Goal: Task Accomplishment & Management: Manage account settings

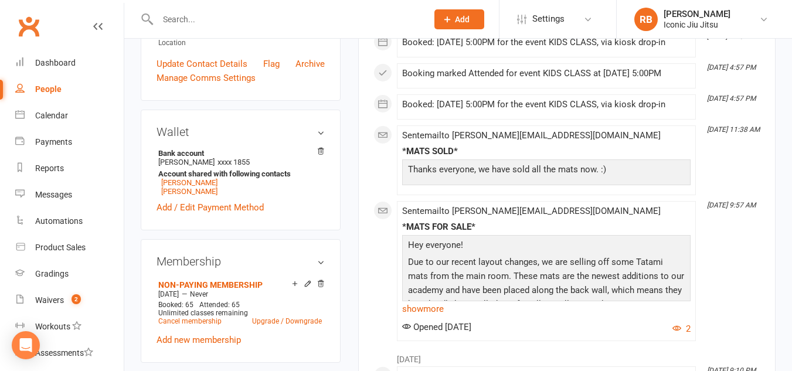
scroll to position [352, 0]
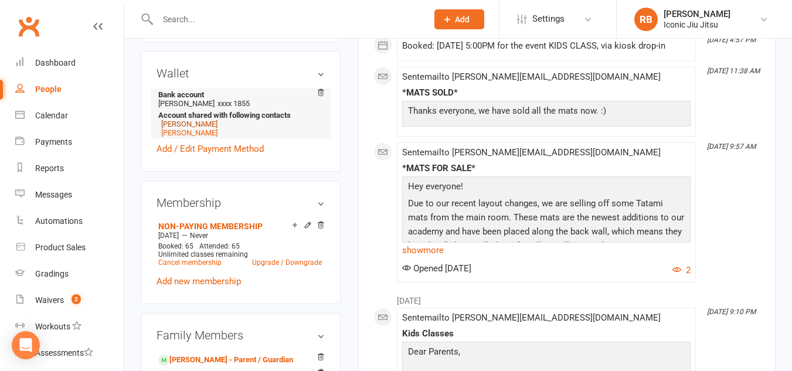
click at [177, 128] on link "[PERSON_NAME]" at bounding box center [189, 124] width 56 height 9
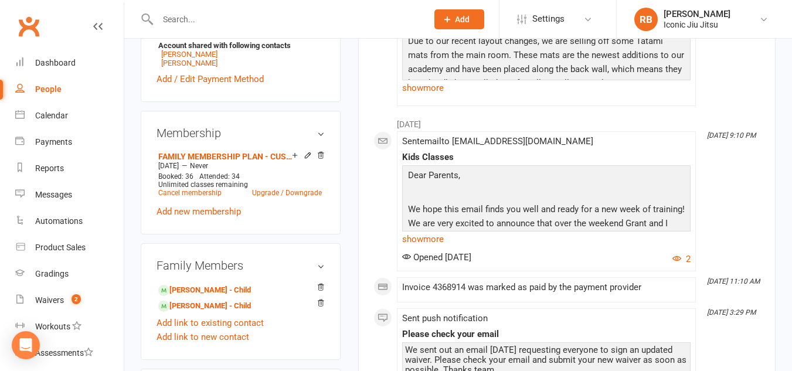
scroll to position [469, 0]
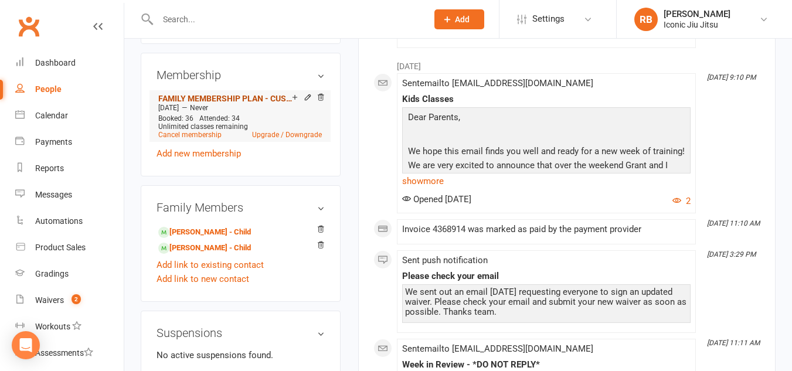
click at [236, 103] on link "FAMILY MEMBERSHIP PLAN - CUSTOMISED" at bounding box center [225, 98] width 134 height 9
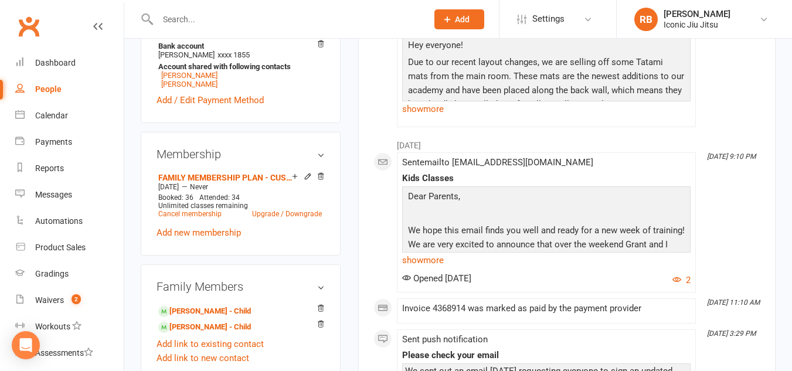
scroll to position [410, 0]
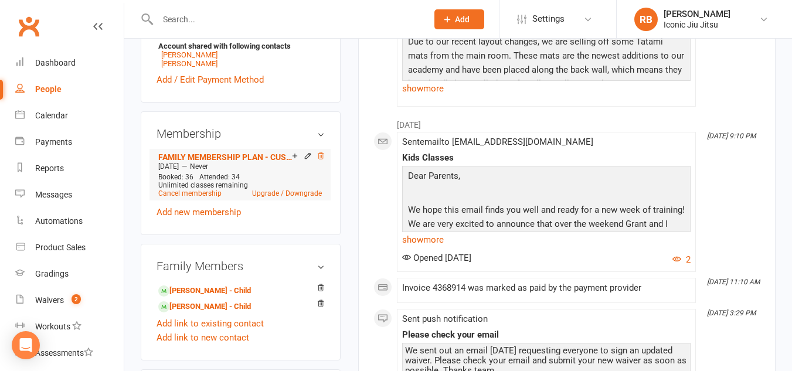
click at [320, 160] on icon at bounding box center [321, 156] width 8 height 8
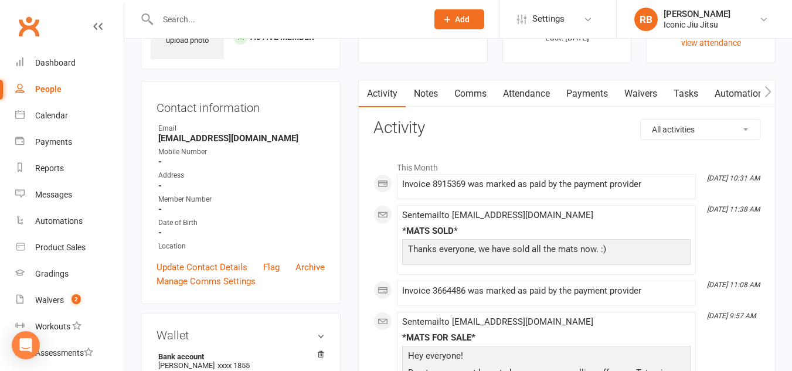
scroll to position [59, 0]
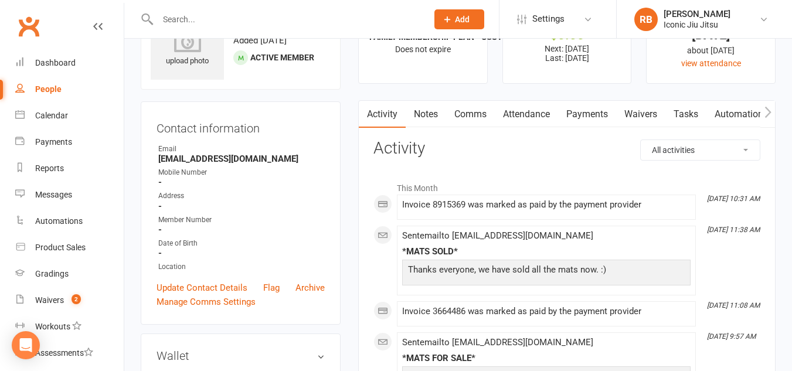
click at [588, 115] on link "Payments" at bounding box center [587, 114] width 58 height 27
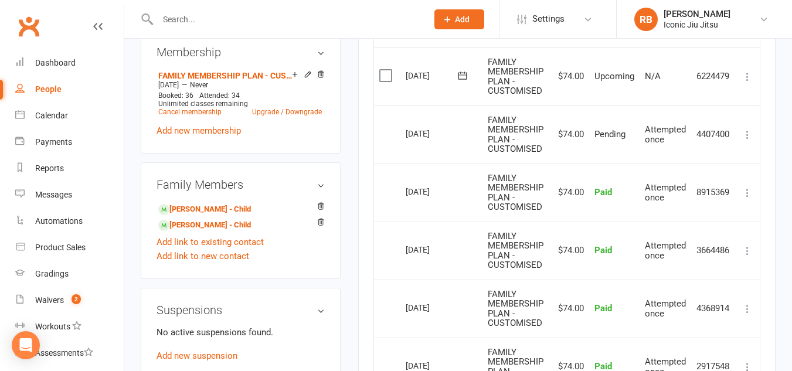
scroll to position [410, 0]
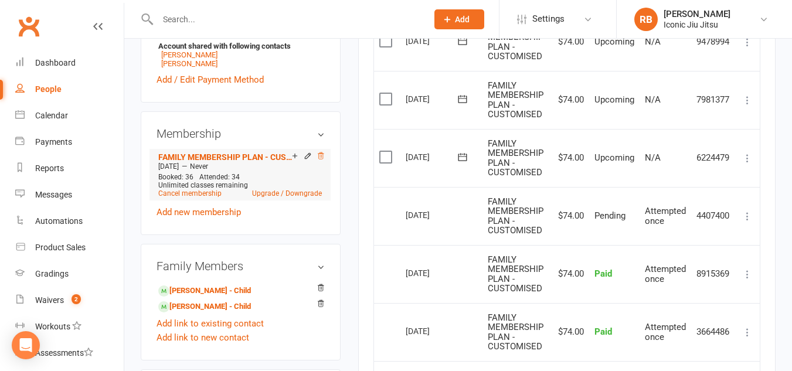
click at [319, 160] on icon at bounding box center [321, 156] width 8 height 8
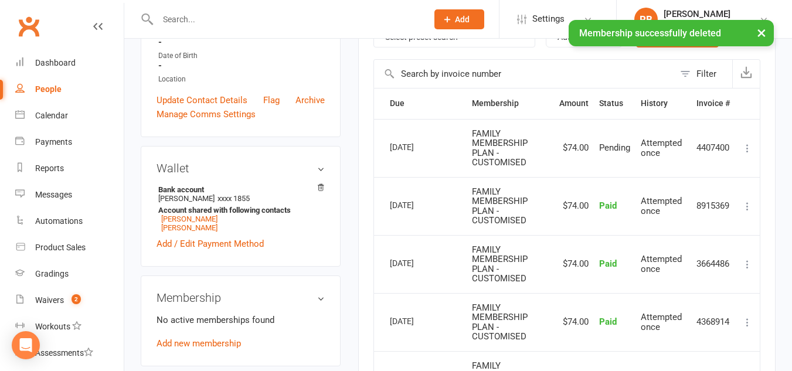
scroll to position [302, 0]
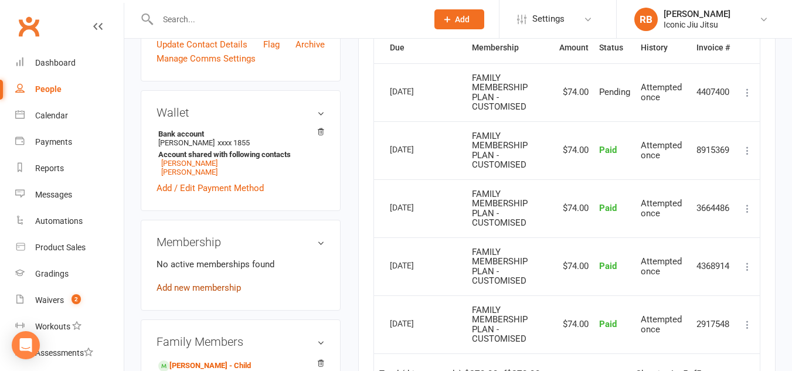
click at [202, 293] on link "Add new membership" at bounding box center [199, 288] width 84 height 11
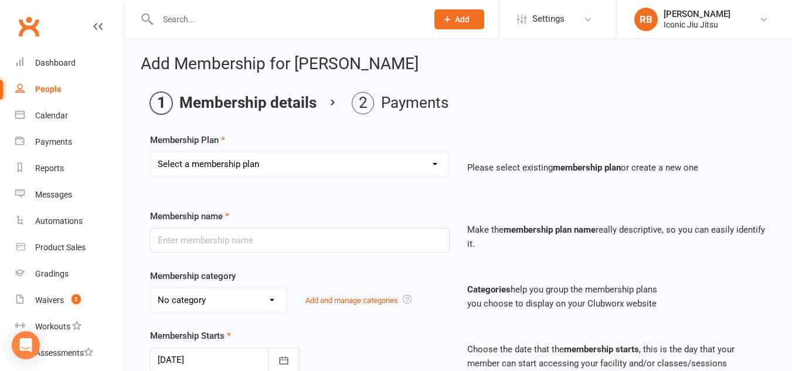
click at [436, 162] on select "Select a membership plan Create new Membership Plan Adult Unlimited - WEEKLY PA…" at bounding box center [300, 163] width 298 height 23
select select "1"
click at [151, 152] on select "Select a membership plan Create new Membership Plan Adult Unlimited - WEEKLY PA…" at bounding box center [300, 163] width 298 height 23
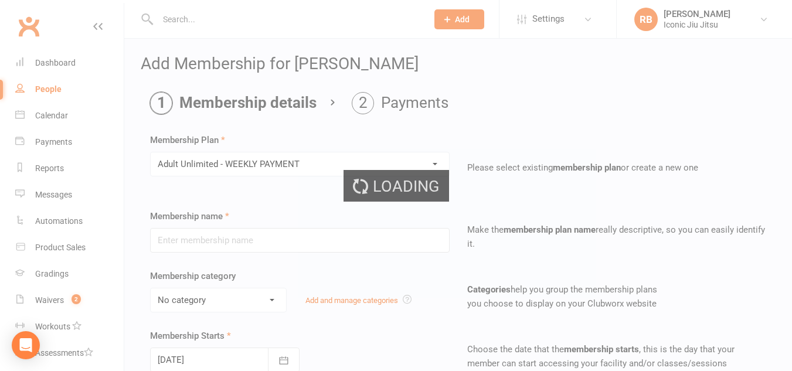
type input "Adult Unlimited - WEEKLY PAYMENT"
select select "0"
type input "0"
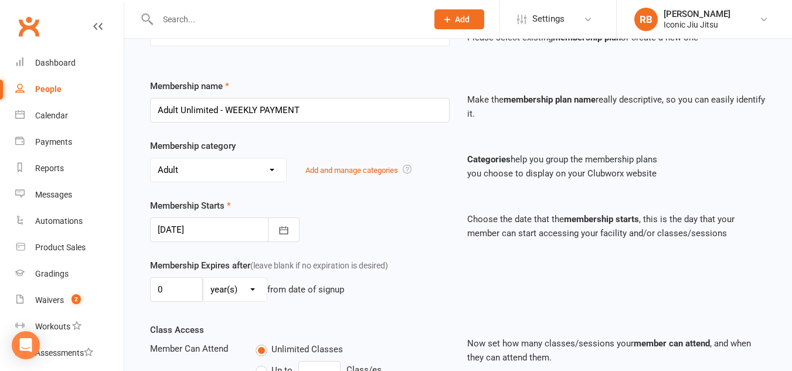
scroll to position [176, 0]
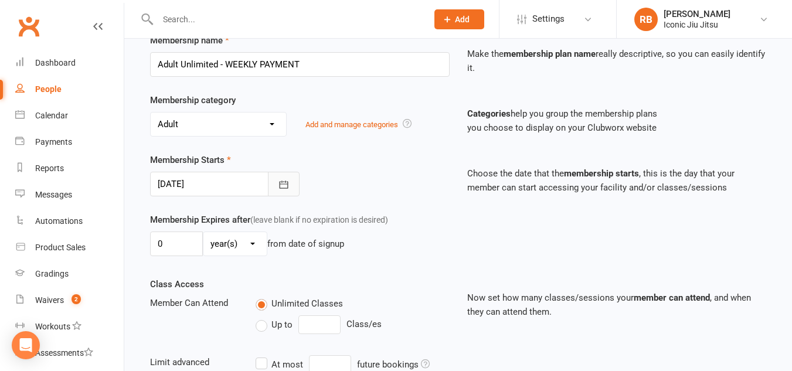
click at [287, 182] on icon "button" at bounding box center [284, 185] width 12 height 12
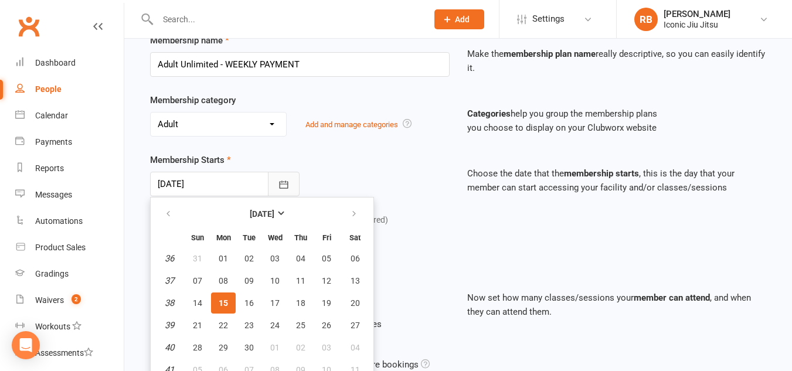
scroll to position [186, 0]
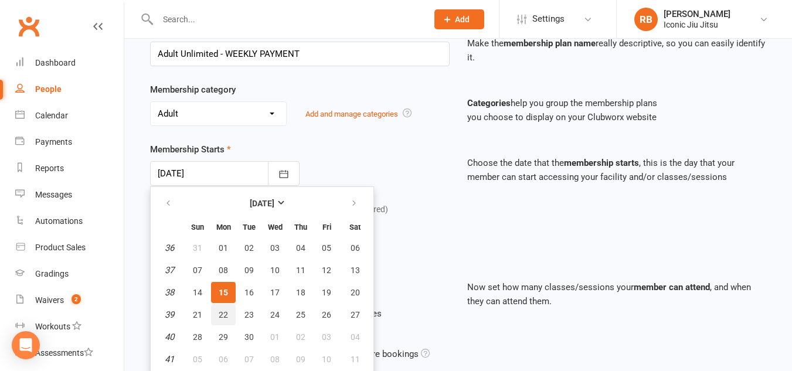
click at [224, 315] on span "22" at bounding box center [223, 314] width 9 height 9
type input "[DATE]"
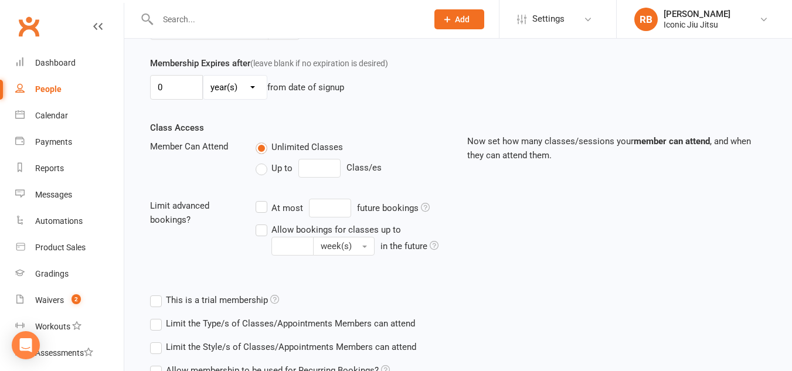
scroll to position [443, 0]
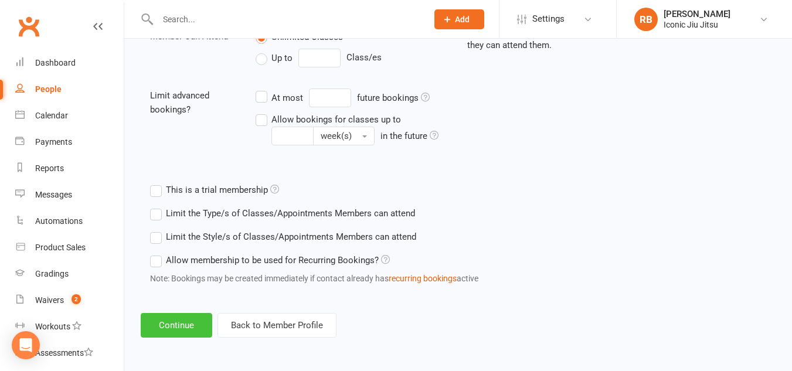
click at [178, 325] on button "Continue" at bounding box center [177, 325] width 72 height 25
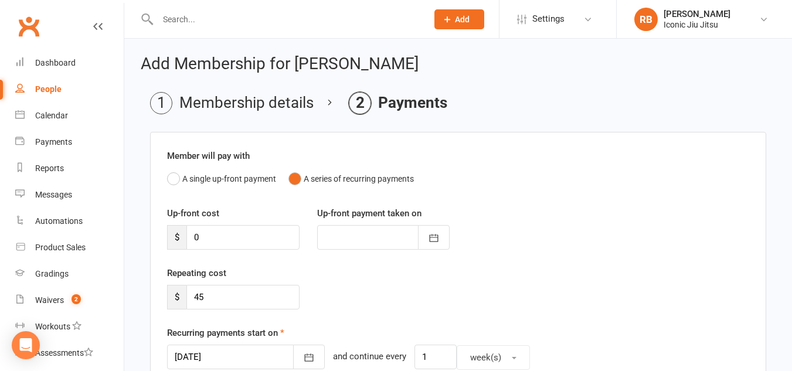
scroll to position [117, 0]
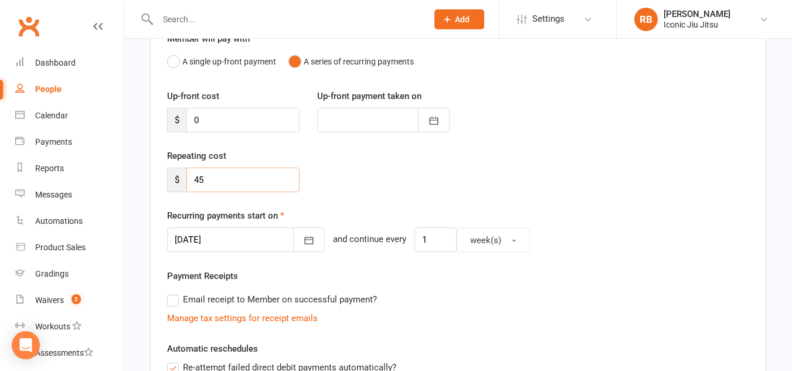
click at [215, 180] on input "45" at bounding box center [242, 180] width 113 height 25
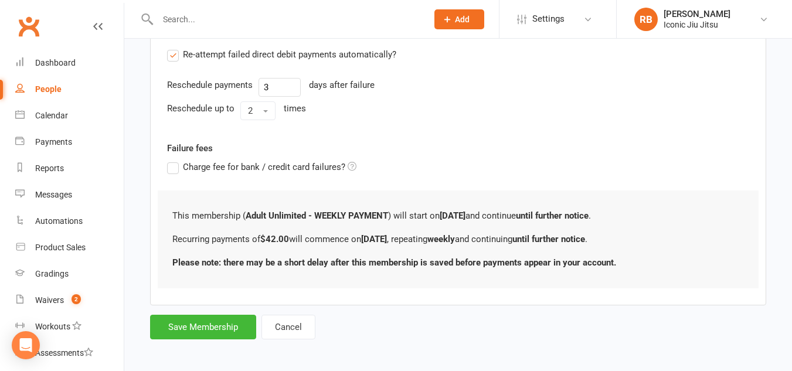
scroll to position [434, 0]
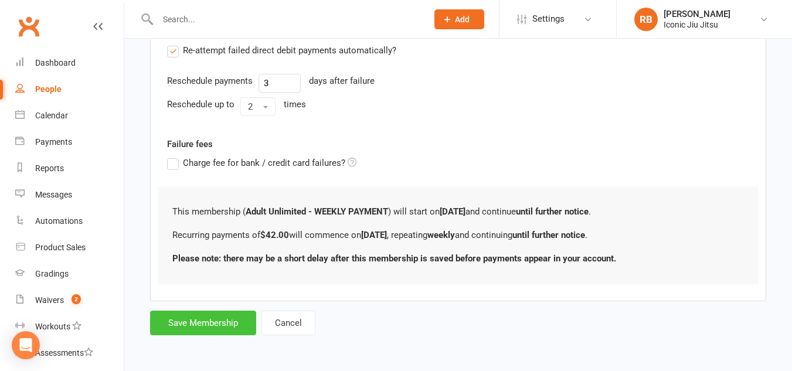
type input "42"
click at [235, 321] on button "Save Membership" at bounding box center [203, 323] width 106 height 25
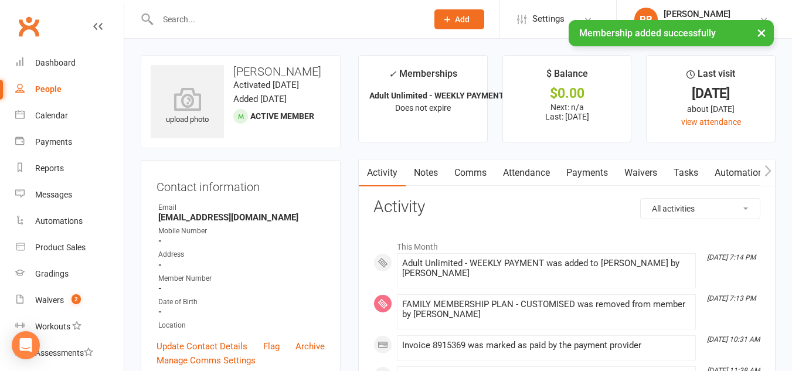
click at [595, 168] on link "Payments" at bounding box center [587, 172] width 58 height 27
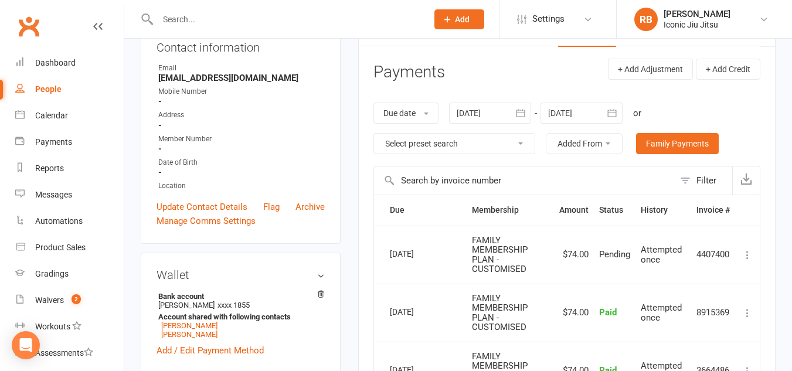
scroll to position [176, 0]
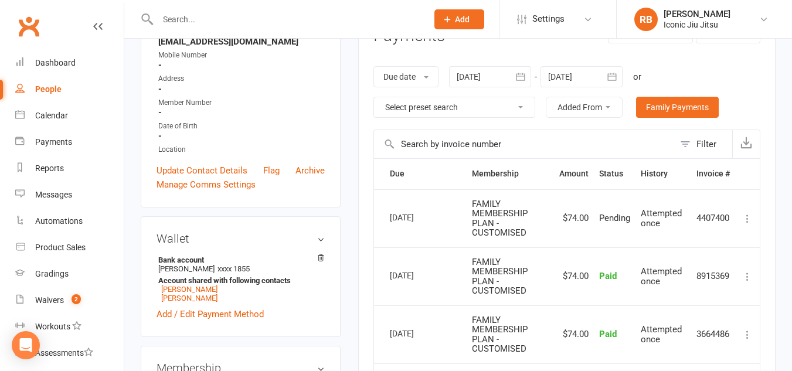
click at [610, 73] on icon "button" at bounding box center [612, 77] width 12 height 12
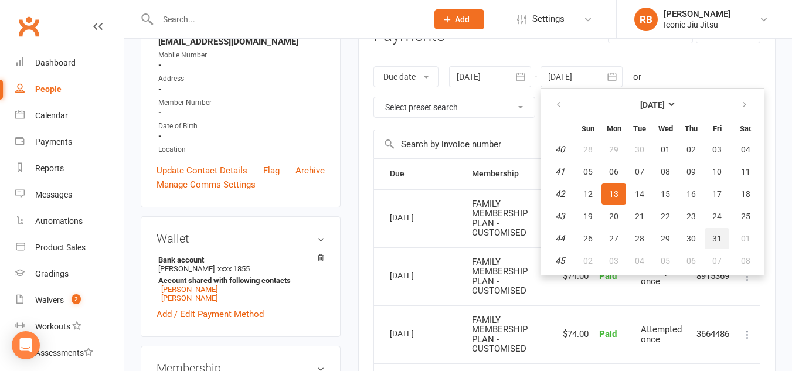
click at [719, 239] on span "31" at bounding box center [716, 238] width 9 height 9
type input "[DATE]"
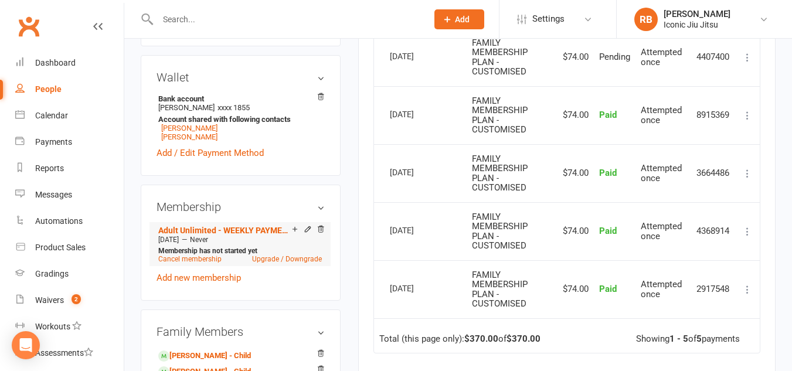
scroll to position [352, 0]
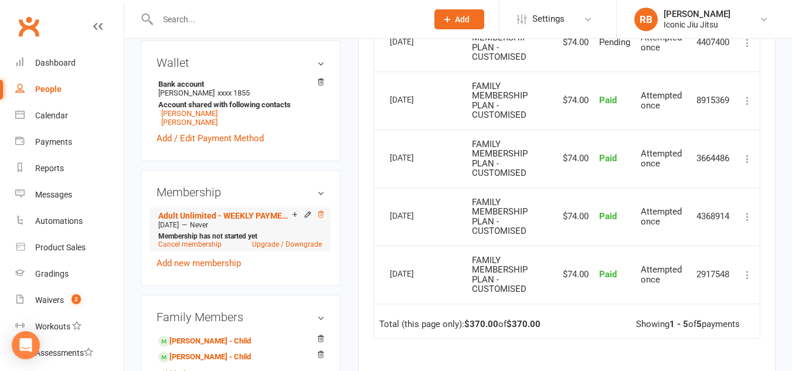
click at [320, 219] on icon at bounding box center [321, 215] width 8 height 8
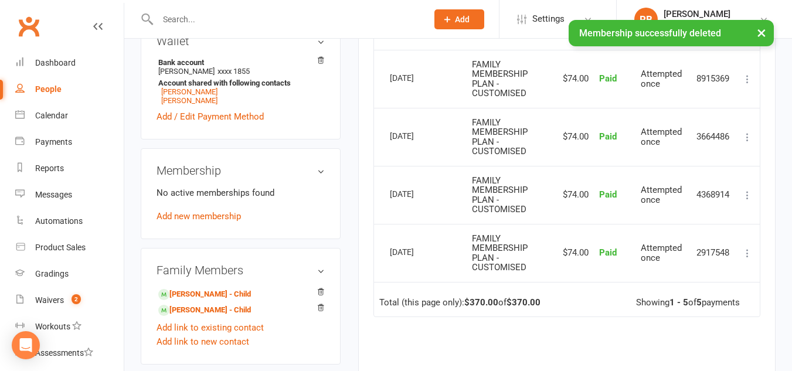
scroll to position [361, 0]
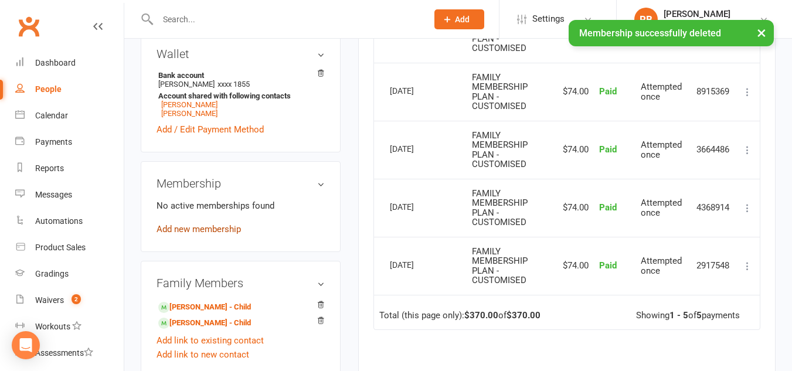
click at [214, 235] on link "Add new membership" at bounding box center [199, 229] width 84 height 11
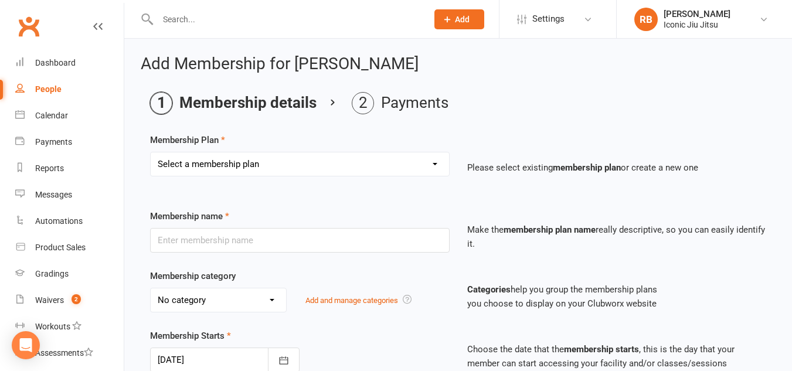
click at [338, 159] on select "Select a membership plan Create new Membership Plan Adult Unlimited - WEEKLY PA…" at bounding box center [300, 163] width 298 height 23
select select "4"
click at [151, 152] on select "Select a membership plan Create new Membership Plan Adult Unlimited - WEEKLY PA…" at bounding box center [300, 163] width 298 height 23
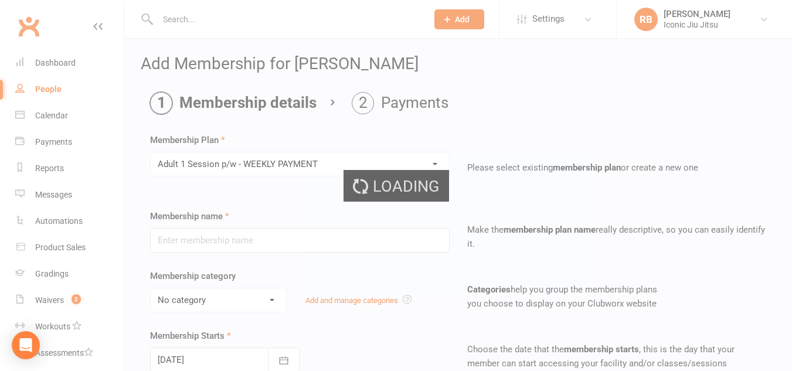
type input "Adult 1 Session p/w - WEEKLY PAYMENT"
select select "0"
type input "0"
type input "8"
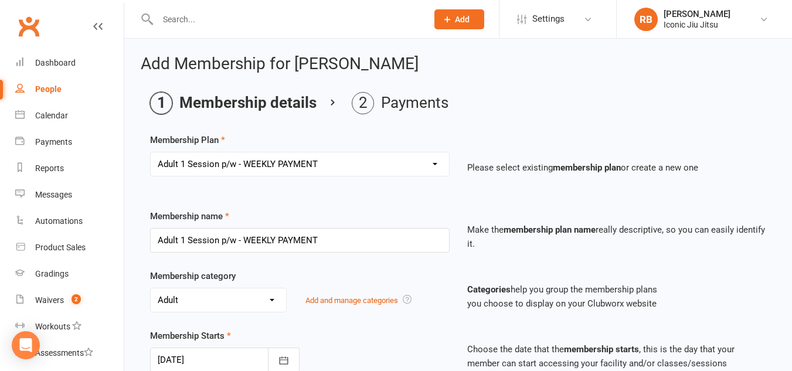
click at [300, 161] on select "Select a membership plan Create new Membership Plan Adult Unlimited - WEEKLY PA…" at bounding box center [300, 163] width 298 height 23
select select "1"
click at [151, 152] on select "Select a membership plan Create new Membership Plan Adult Unlimited - WEEKLY PA…" at bounding box center [300, 163] width 298 height 23
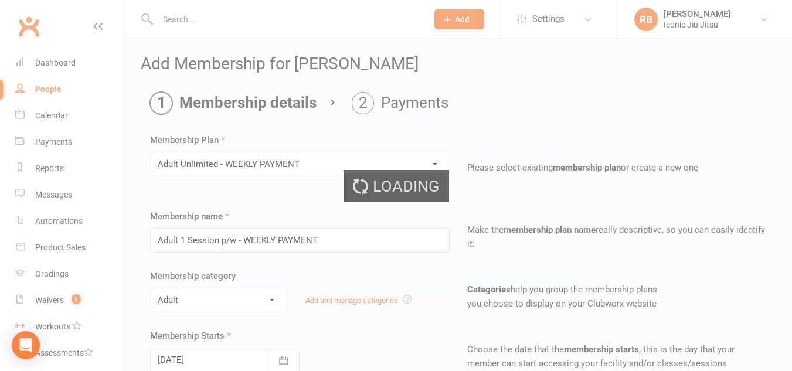
type input "Adult Unlimited - WEEKLY PAYMENT"
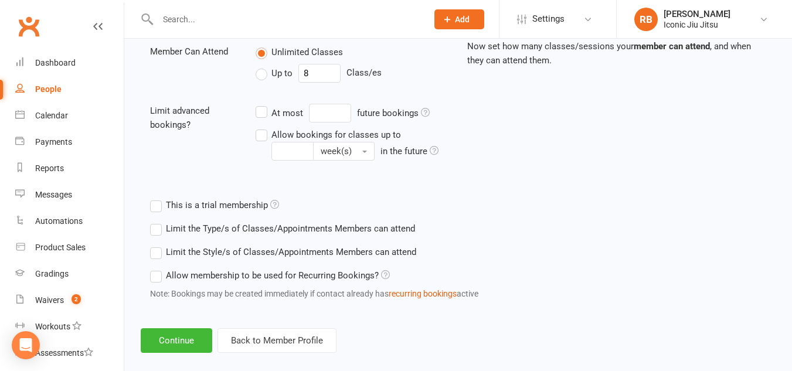
scroll to position [443, 0]
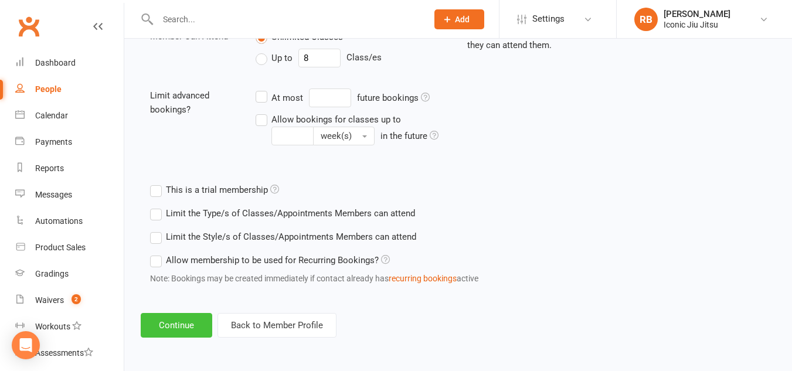
click at [190, 328] on button "Continue" at bounding box center [177, 325] width 72 height 25
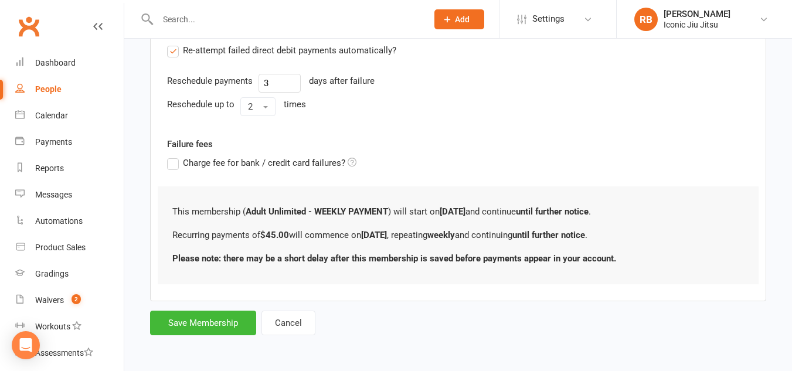
scroll to position [0, 0]
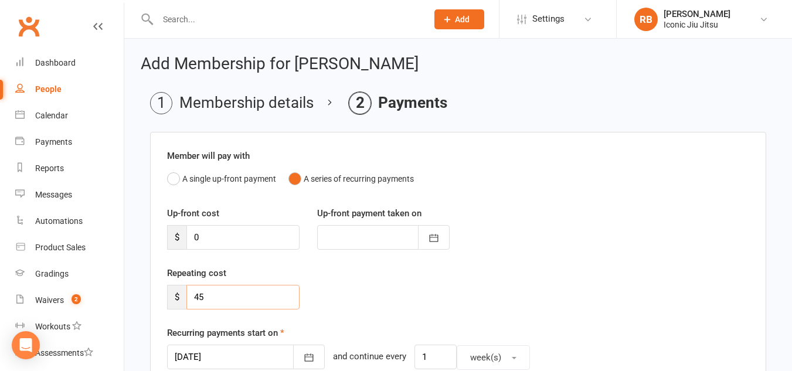
click at [216, 295] on input "45" at bounding box center [242, 297] width 113 height 25
type input "42"
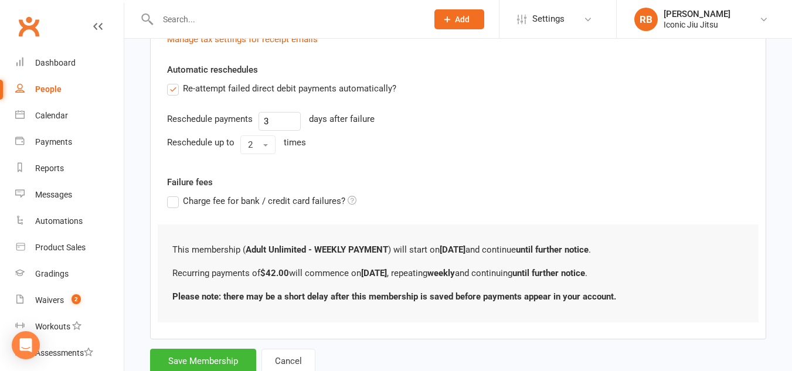
scroll to position [434, 0]
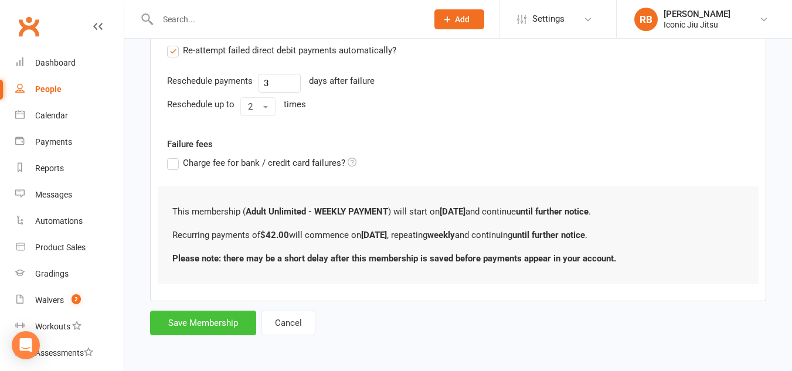
click at [231, 325] on button "Save Membership" at bounding box center [203, 323] width 106 height 25
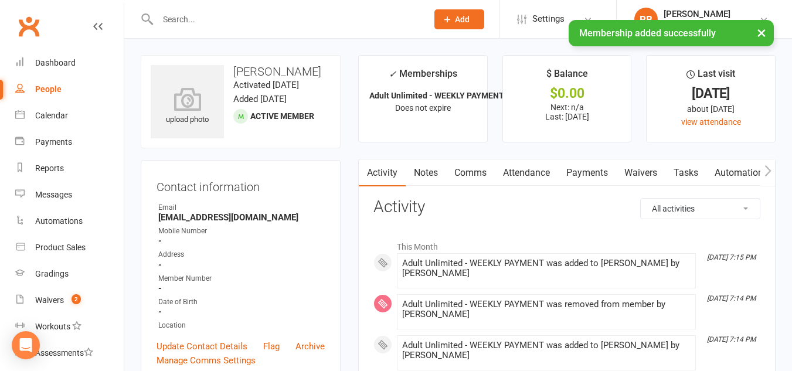
click at [601, 164] on link "Payments" at bounding box center [587, 172] width 58 height 27
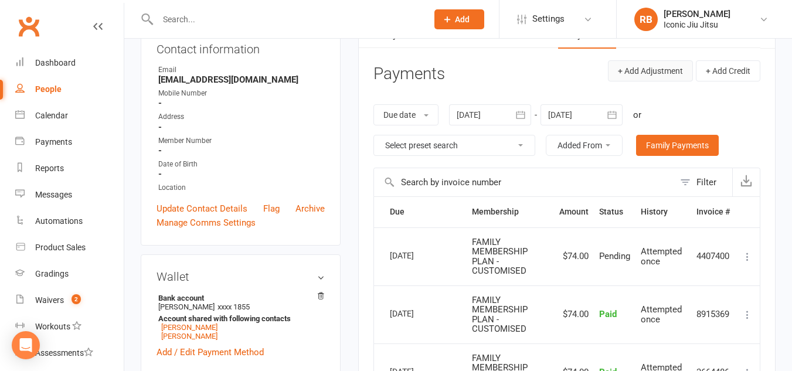
scroll to position [117, 0]
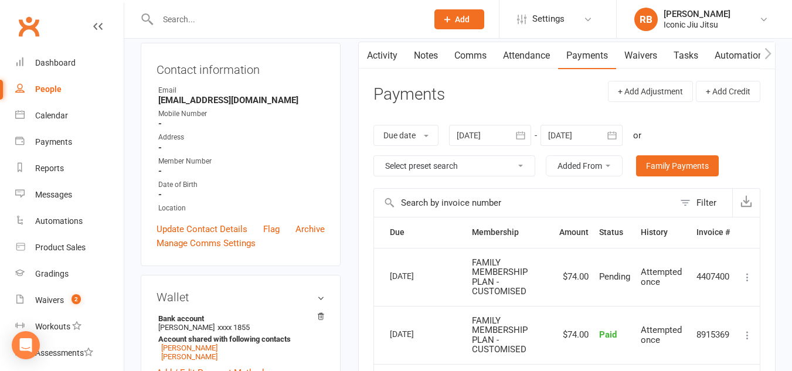
click at [612, 139] on icon "button" at bounding box center [611, 135] width 9 height 8
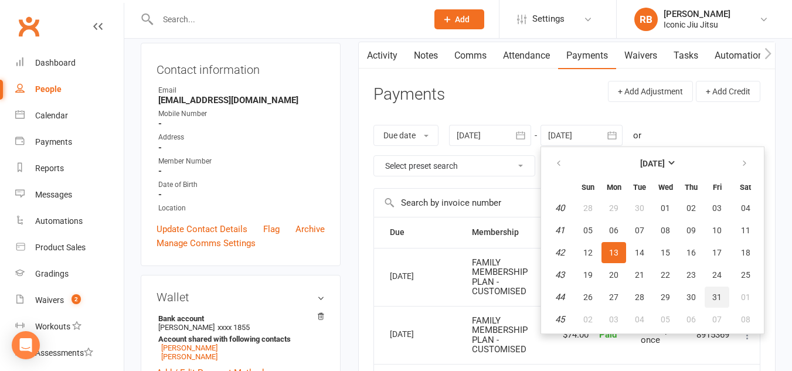
click at [715, 298] on span "31" at bounding box center [716, 297] width 9 height 9
type input "[DATE]"
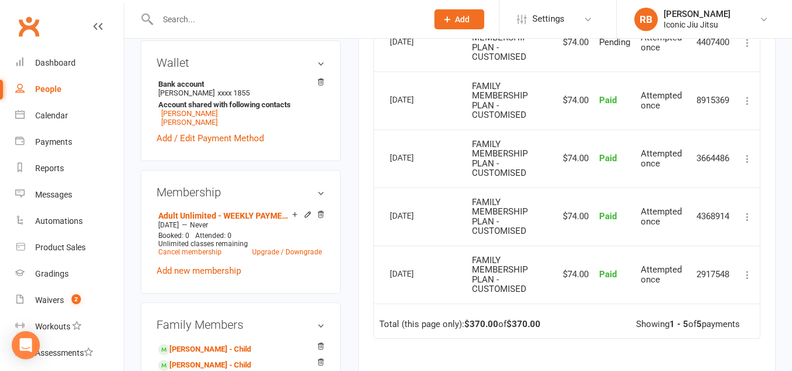
scroll to position [293, 0]
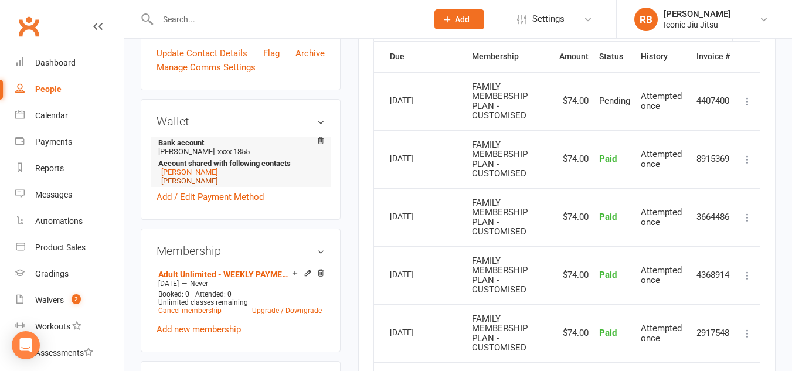
click at [179, 185] on link "[PERSON_NAME]" at bounding box center [189, 180] width 56 height 9
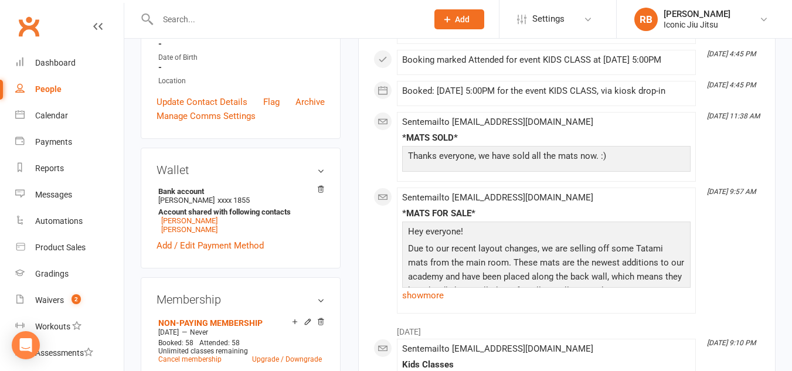
scroll to position [352, 0]
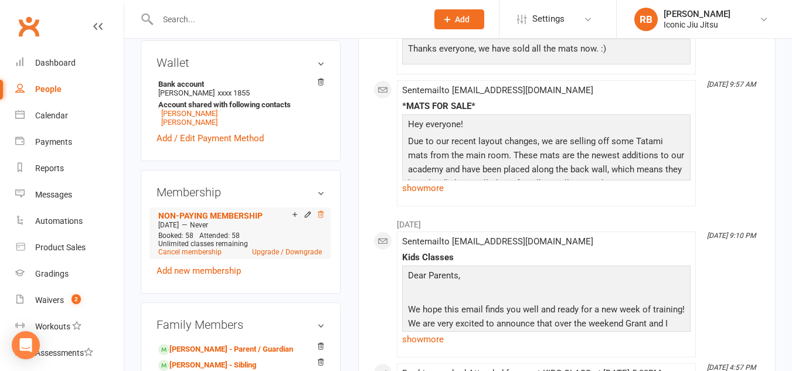
click at [321, 219] on icon at bounding box center [321, 215] width 8 height 8
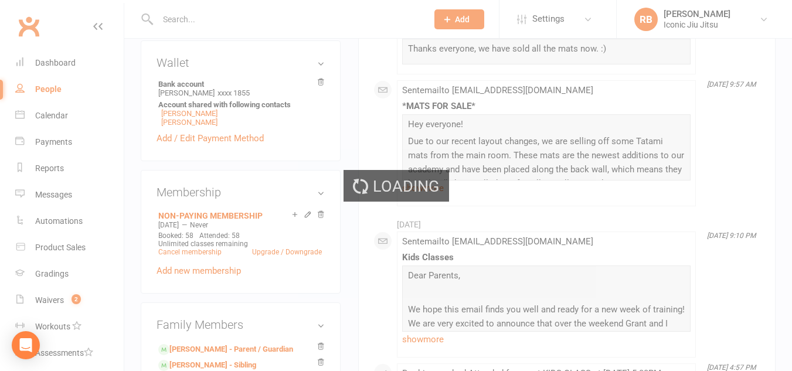
scroll to position [361, 0]
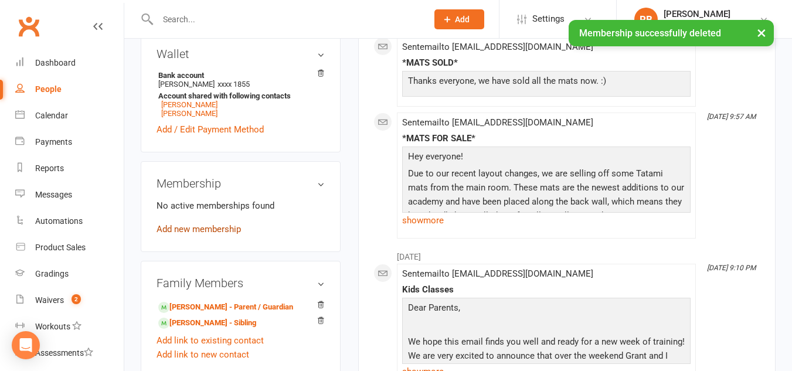
click at [189, 235] on link "Add new membership" at bounding box center [199, 229] width 84 height 11
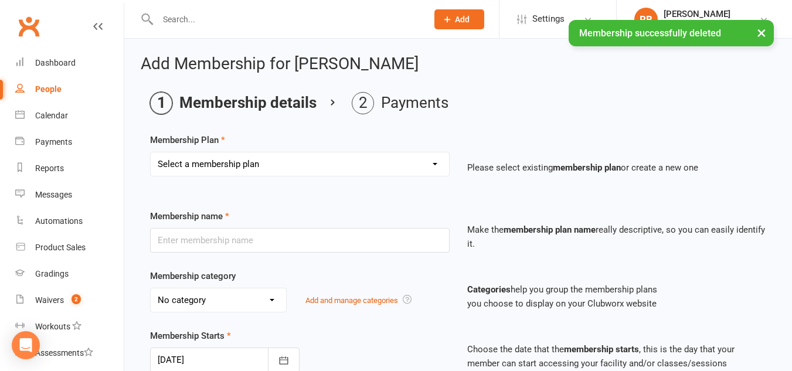
click at [278, 164] on select "Select a membership plan Create new Membership Plan Adult Unlimited - WEEKLY PA…" at bounding box center [300, 163] width 298 height 23
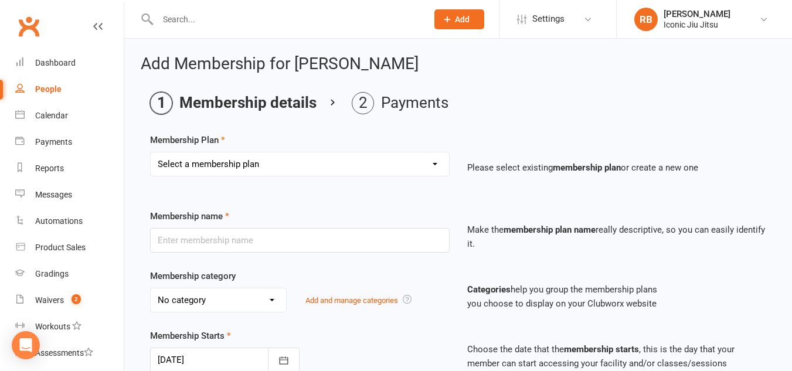
select select "11"
click at [151, 152] on select "Select a membership plan Create new Membership Plan Adult Unlimited - WEEKLY PA…" at bounding box center [300, 163] width 298 height 23
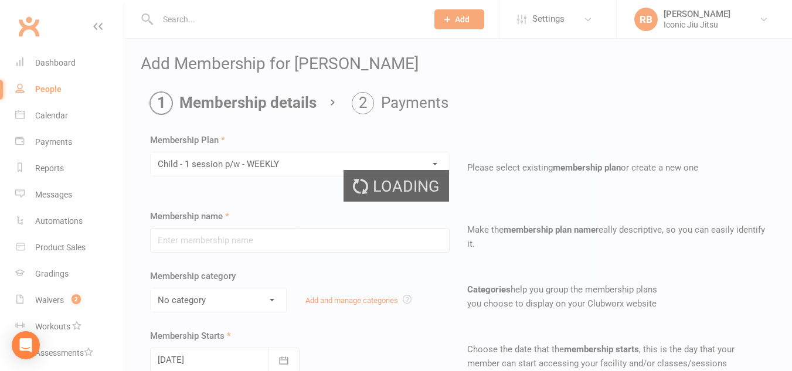
type input "Child - 1 session p/w - WEEKLY"
select select "1"
type input "0"
type input "8"
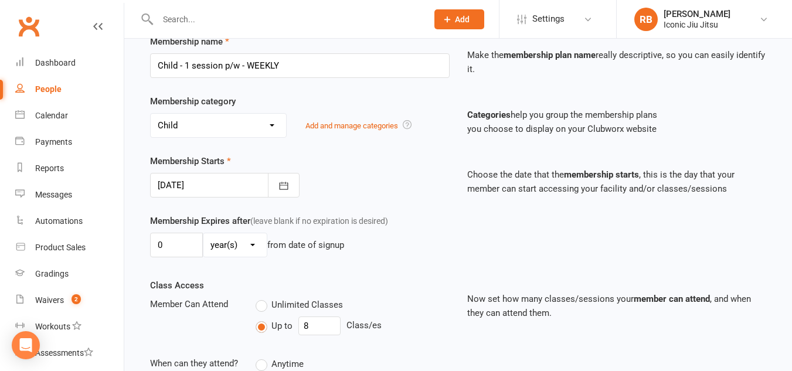
scroll to position [136, 0]
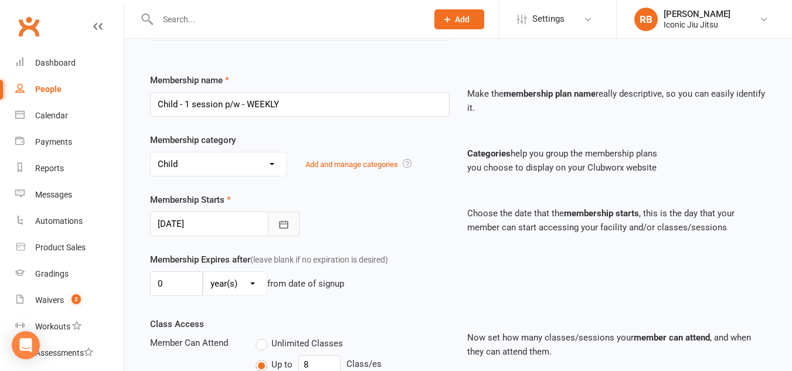
click at [277, 223] on button "button" at bounding box center [284, 224] width 32 height 25
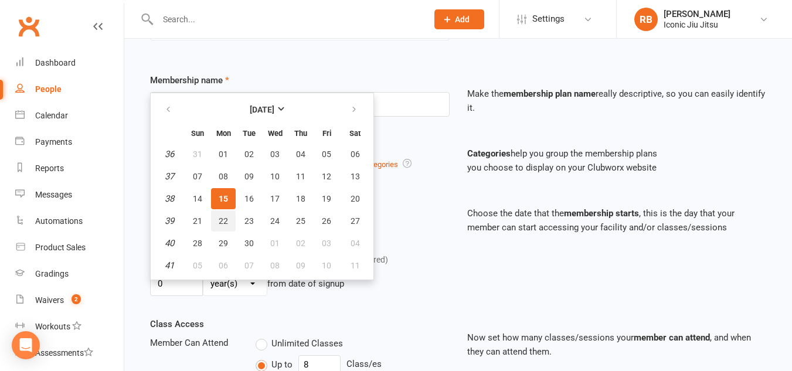
click at [221, 220] on span "22" at bounding box center [223, 220] width 9 height 9
type input "[DATE]"
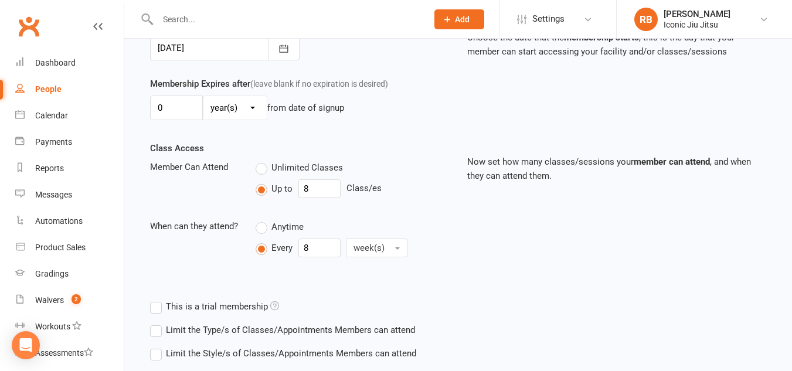
scroll to position [429, 0]
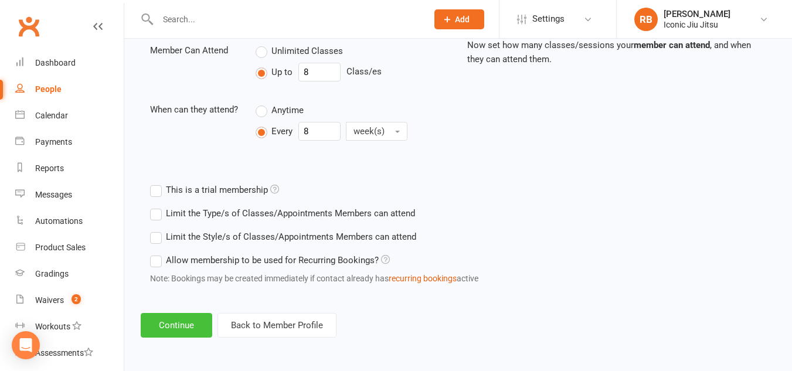
click at [184, 322] on button "Continue" at bounding box center [177, 325] width 72 height 25
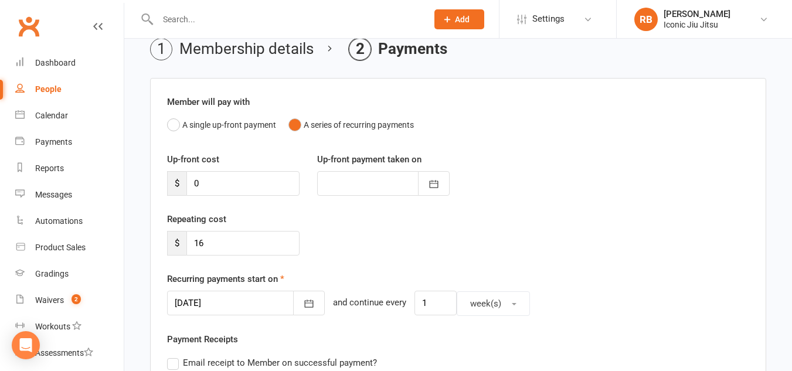
scroll to position [0, 0]
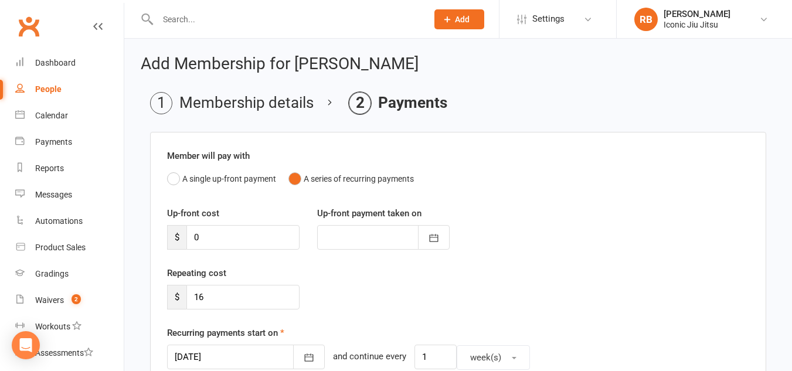
click at [232, 104] on li "Membership details" at bounding box center [232, 103] width 164 height 22
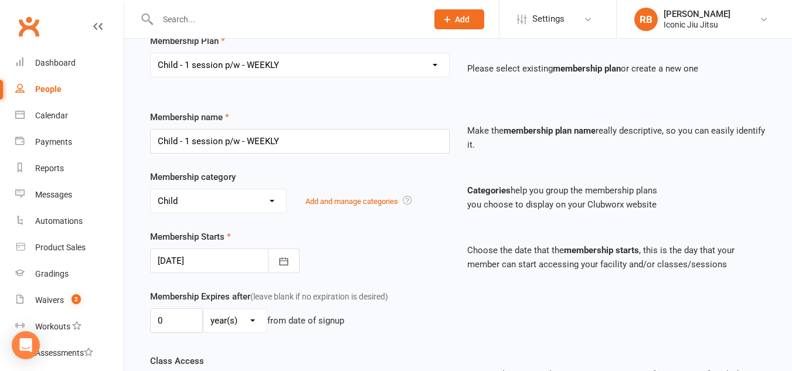
scroll to position [235, 0]
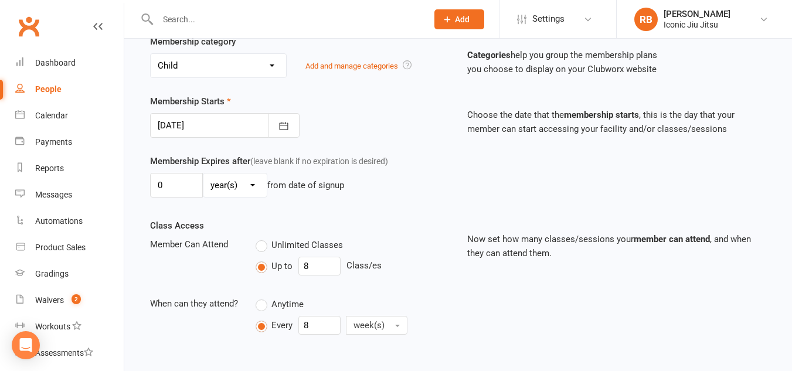
click at [263, 246] on label "Unlimited Classes" at bounding box center [299, 245] width 87 height 14
click at [263, 238] on input "Unlimited Classes" at bounding box center [260, 238] width 8 height 0
type input "0"
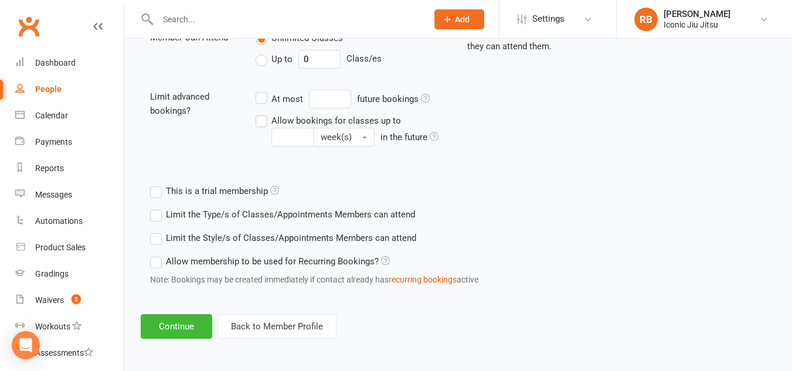
scroll to position [443, 0]
click at [172, 327] on button "Continue" at bounding box center [177, 325] width 72 height 25
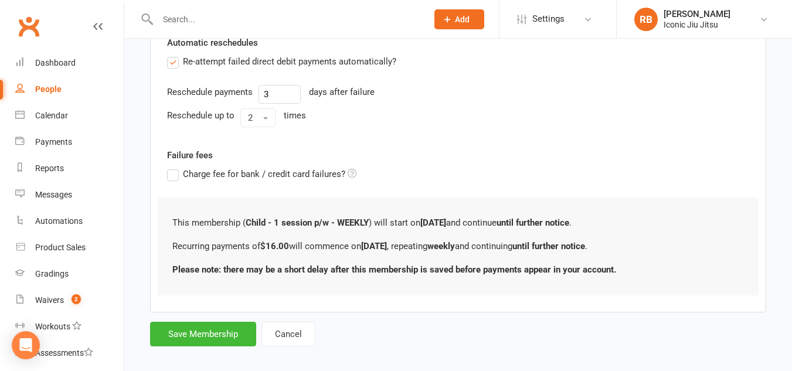
scroll to position [434, 0]
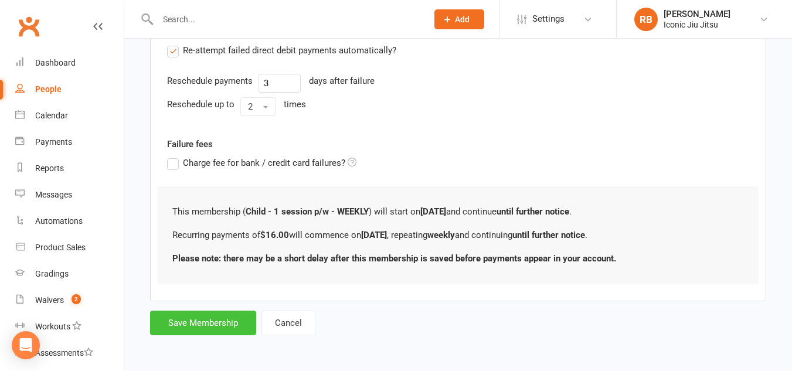
click at [197, 322] on button "Save Membership" at bounding box center [203, 323] width 106 height 25
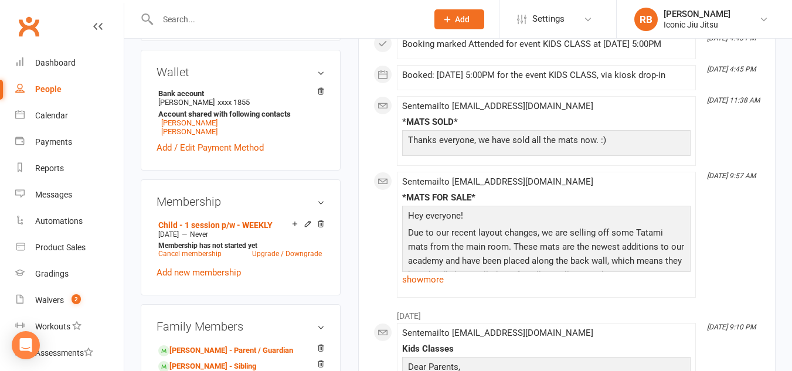
scroll to position [352, 0]
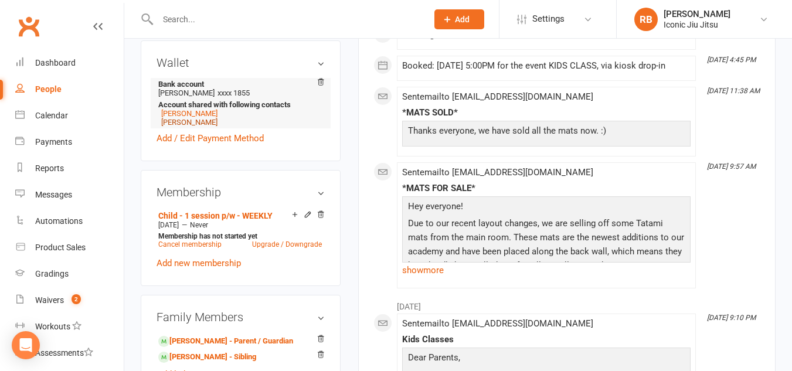
click at [172, 127] on link "[PERSON_NAME]" at bounding box center [189, 122] width 56 height 9
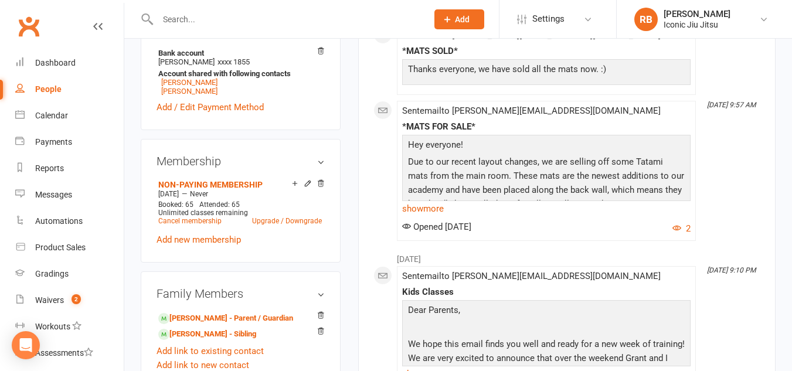
scroll to position [410, 0]
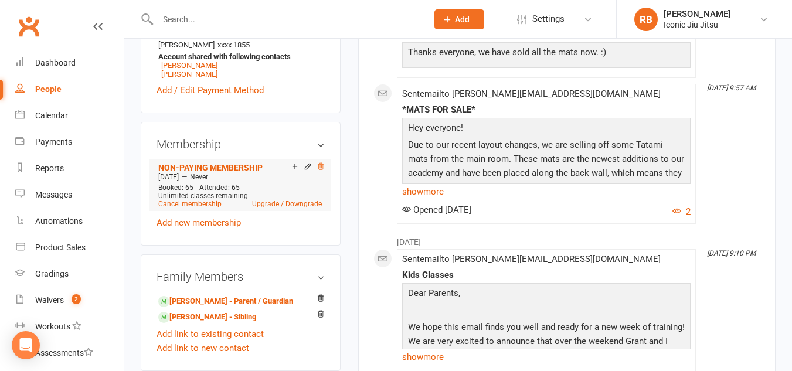
click at [321, 169] on icon at bounding box center [321, 166] width 8 height 8
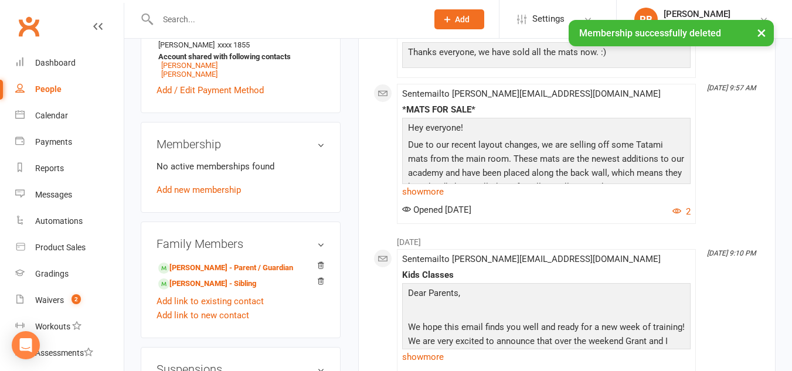
scroll to position [419, 0]
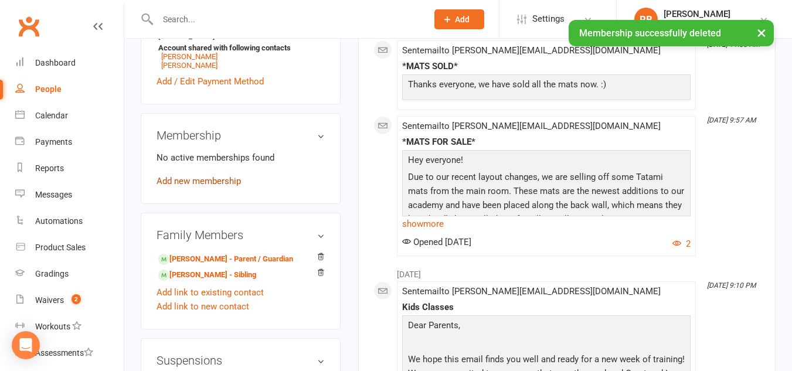
click at [215, 186] on link "Add new membership" at bounding box center [199, 181] width 84 height 11
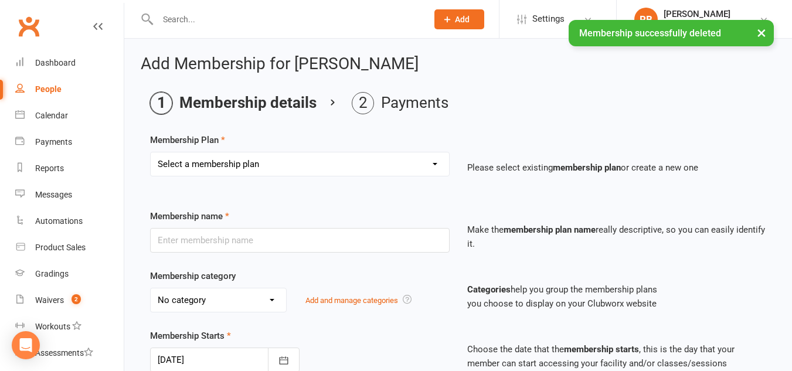
click at [294, 158] on select "Select a membership plan Create new Membership Plan Adult Unlimited - WEEKLY PA…" at bounding box center [300, 163] width 298 height 23
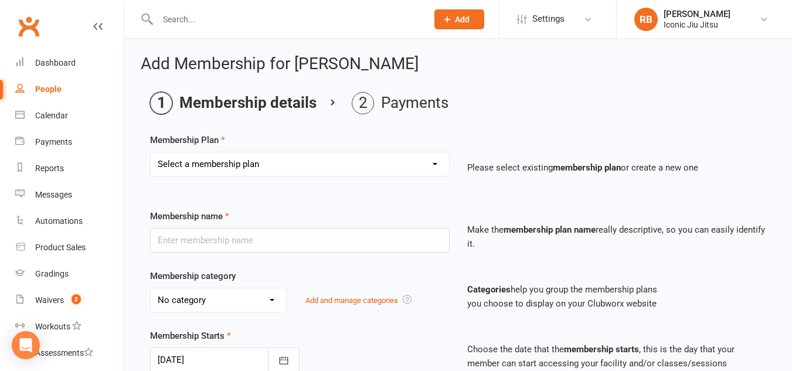
select select "11"
click at [151, 152] on select "Select a membership plan Create new Membership Plan Adult Unlimited - WEEKLY PA…" at bounding box center [300, 163] width 298 height 23
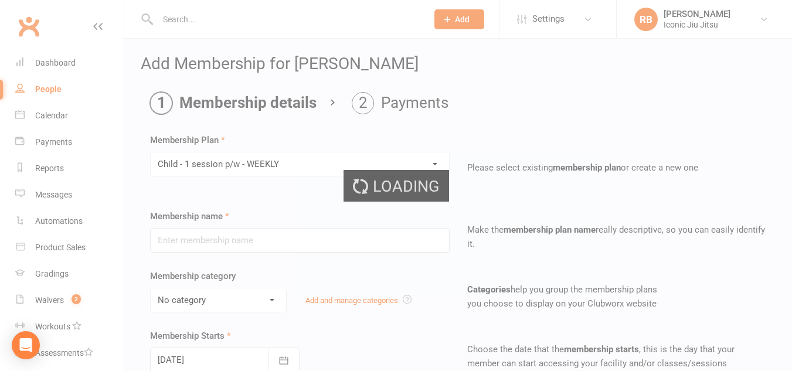
type input "Child - 1 session p/w - WEEKLY"
select select "1"
type input "0"
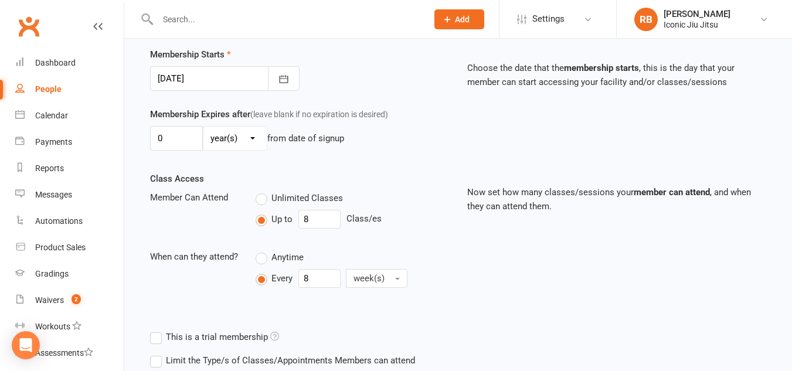
scroll to position [293, 0]
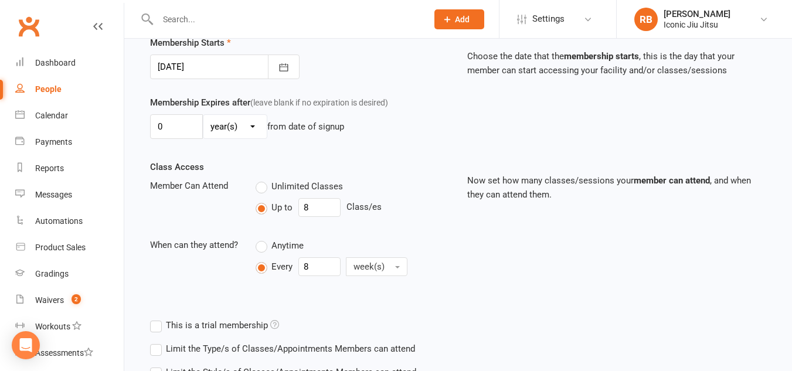
drag, startPoint x: 259, startPoint y: 186, endPoint x: 271, endPoint y: 195, distance: 15.1
click at [259, 186] on label "Unlimited Classes" at bounding box center [299, 186] width 87 height 14
click at [259, 179] on input "Unlimited Classes" at bounding box center [260, 179] width 8 height 0
type input "0"
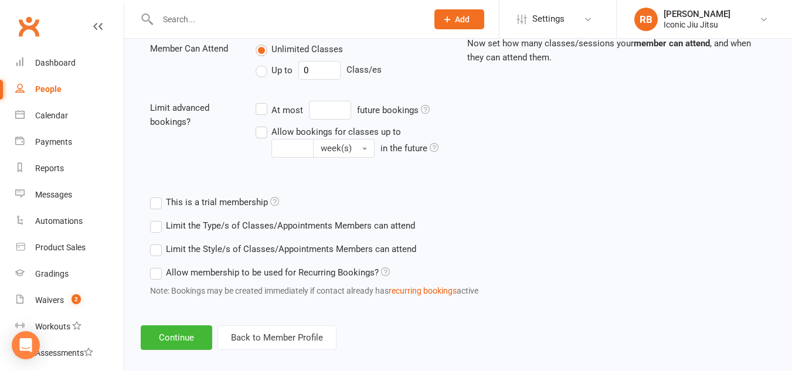
scroll to position [443, 0]
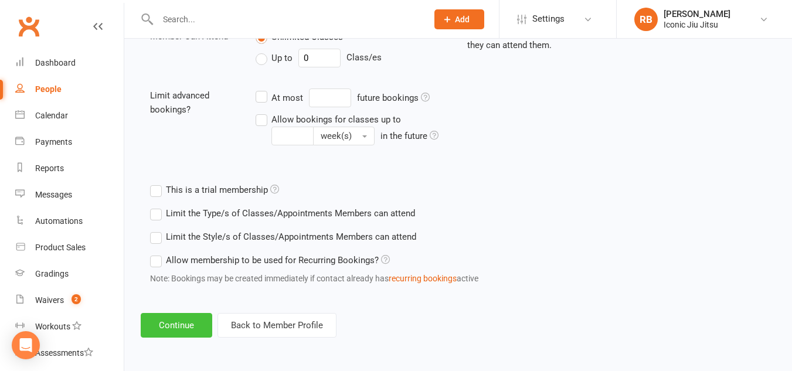
click at [174, 322] on button "Continue" at bounding box center [177, 325] width 72 height 25
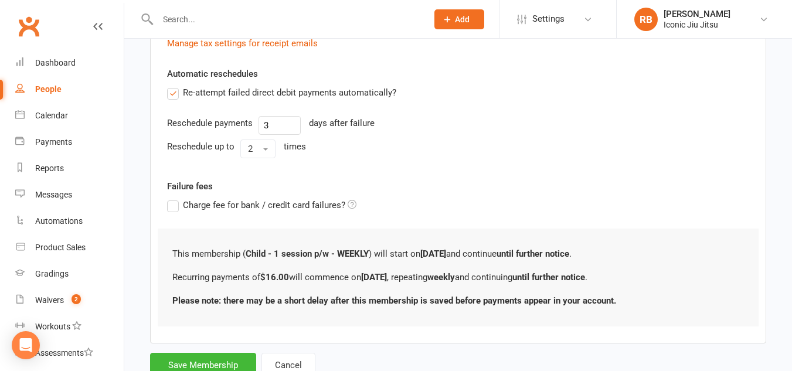
scroll to position [410, 0]
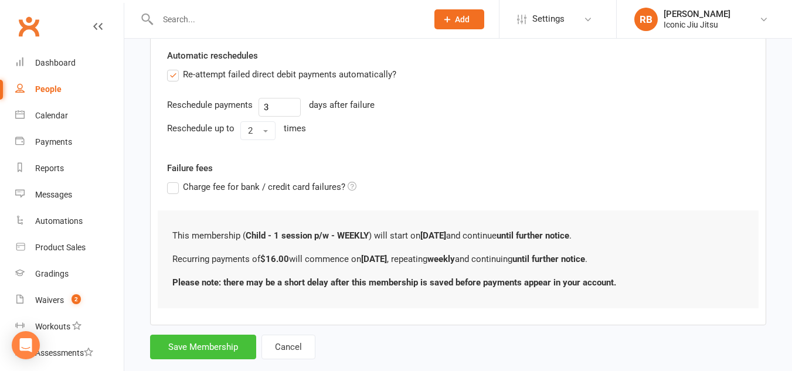
click at [221, 345] on button "Save Membership" at bounding box center [203, 347] width 106 height 25
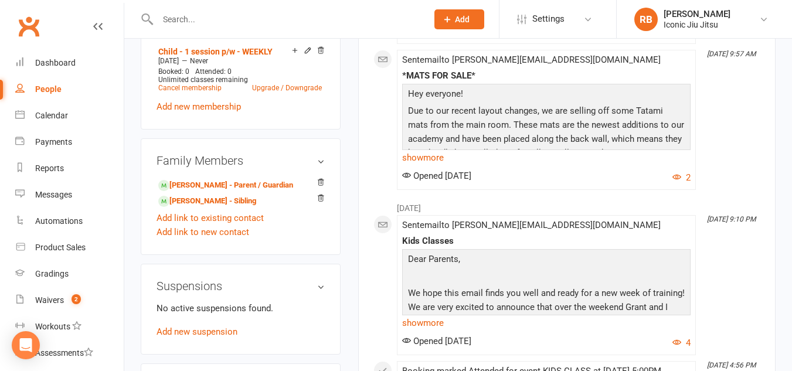
scroll to position [528, 0]
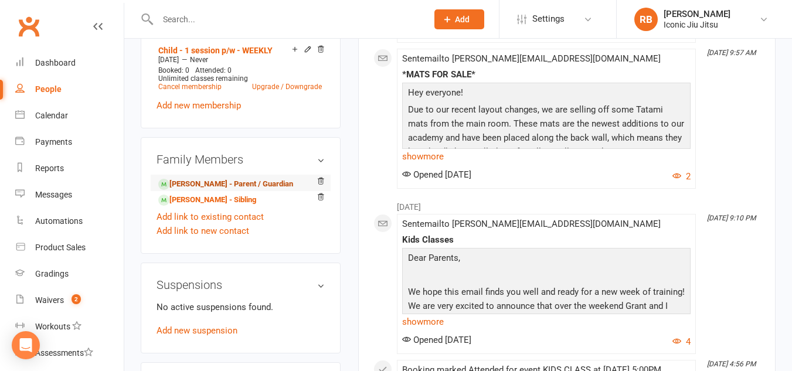
click at [240, 190] on link "[PERSON_NAME] - Parent / Guardian" at bounding box center [225, 184] width 135 height 12
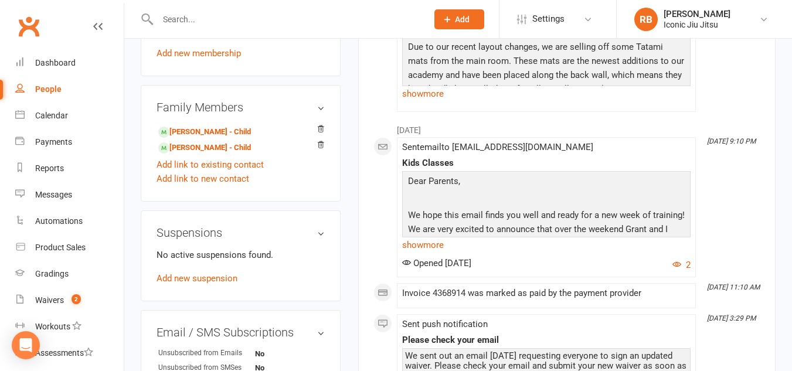
scroll to position [645, 0]
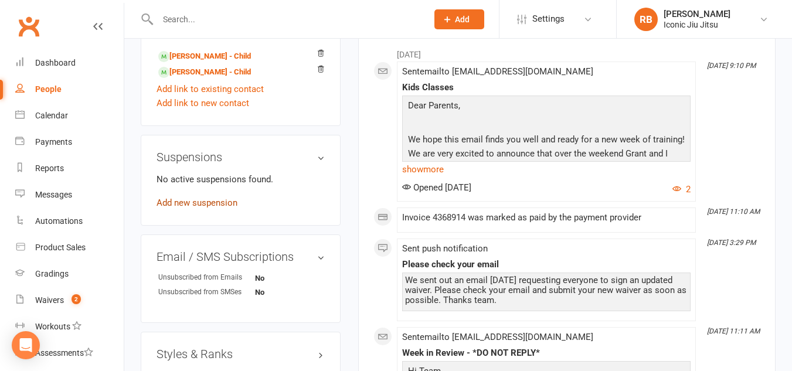
click at [212, 208] on link "Add new suspension" at bounding box center [197, 203] width 81 height 11
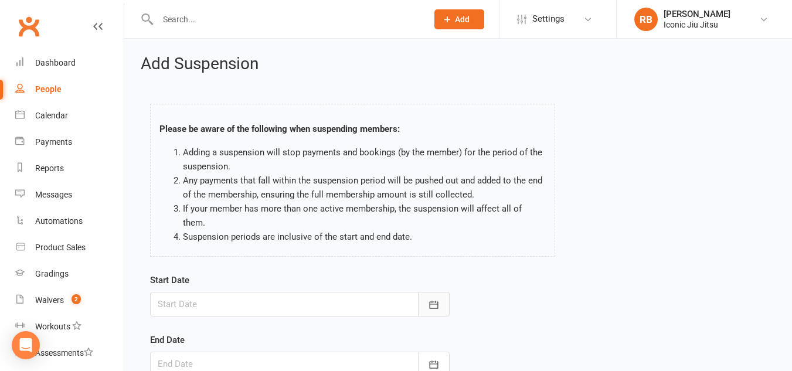
click at [433, 299] on icon "button" at bounding box center [434, 305] width 12 height 12
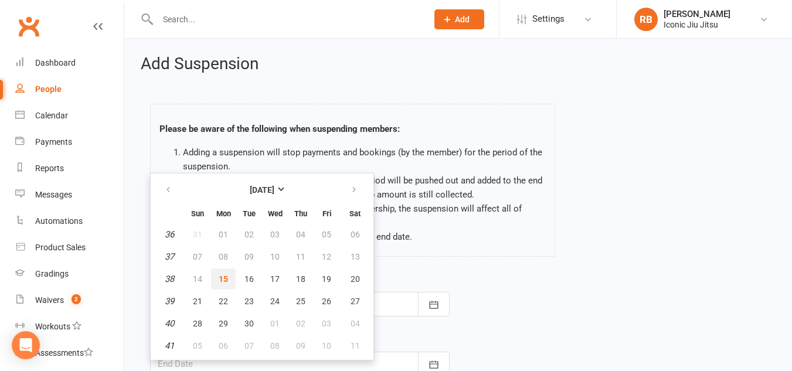
click at [222, 274] on span "15" at bounding box center [223, 278] width 9 height 9
type input "[DATE]"
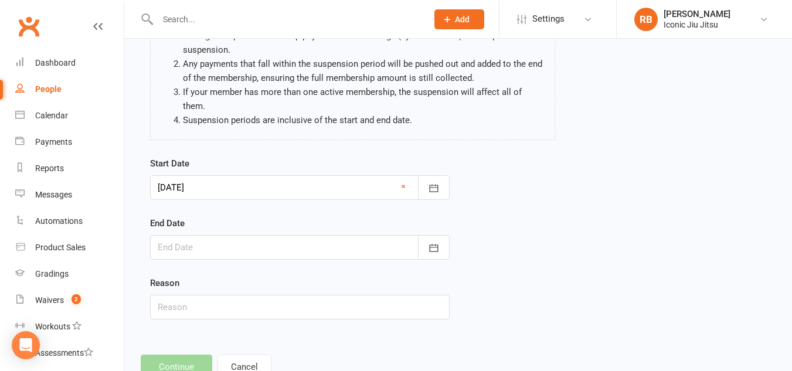
scroll to position [117, 0]
click at [434, 242] on icon "button" at bounding box center [434, 248] width 12 height 12
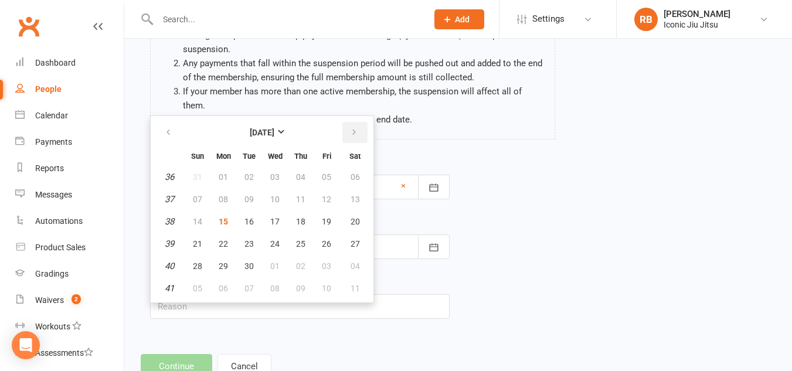
click at [352, 128] on icon "button" at bounding box center [354, 132] width 8 height 9
click at [225, 217] on span "13" at bounding box center [223, 221] width 9 height 9
type input "[DATE]"
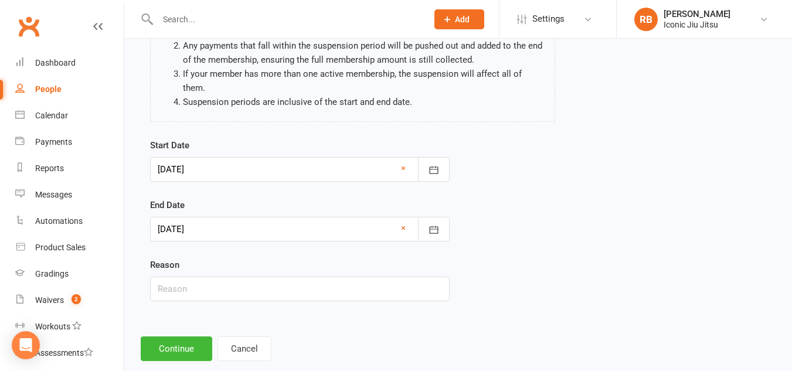
scroll to position [144, 0]
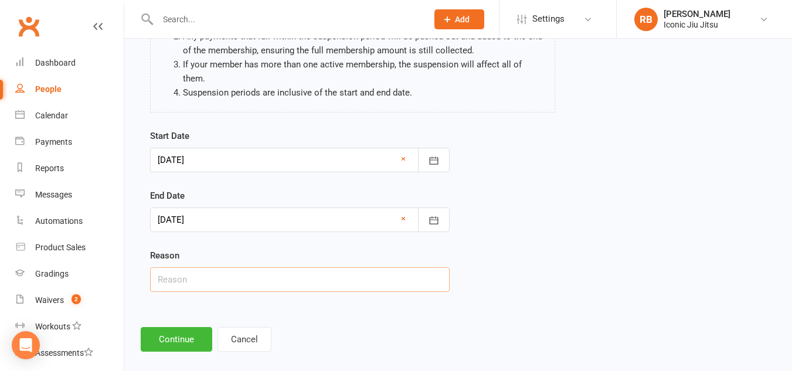
click at [210, 267] on input "text" at bounding box center [300, 279] width 300 height 25
click at [209, 267] on input "injury" at bounding box center [300, 279] width 300 height 25
type input "injury"
click at [173, 327] on button "Continue" at bounding box center [177, 339] width 72 height 25
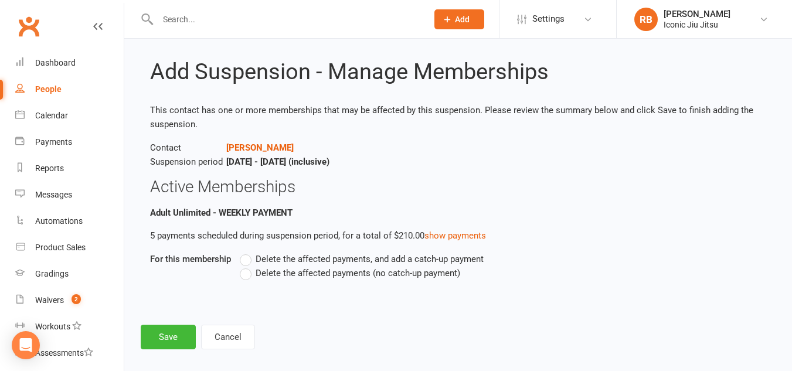
scroll to position [26, 0]
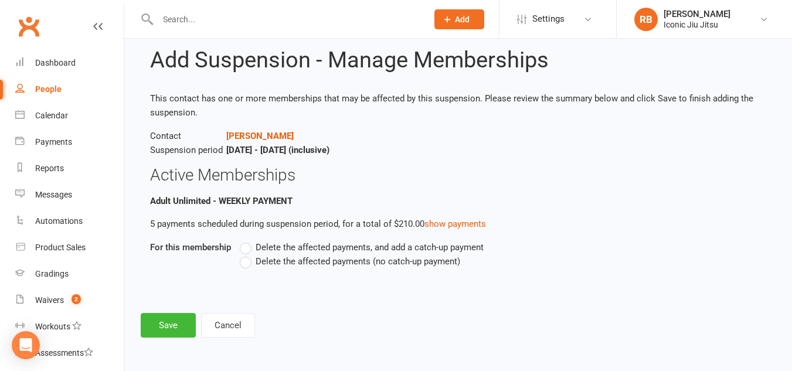
click at [243, 262] on label "Delete the affected payments (no catch-up payment)" at bounding box center [350, 261] width 220 height 14
click at [243, 254] on input "Delete the affected payments (no catch-up payment)" at bounding box center [244, 254] width 8 height 0
click at [168, 326] on button "Save" at bounding box center [168, 325] width 55 height 25
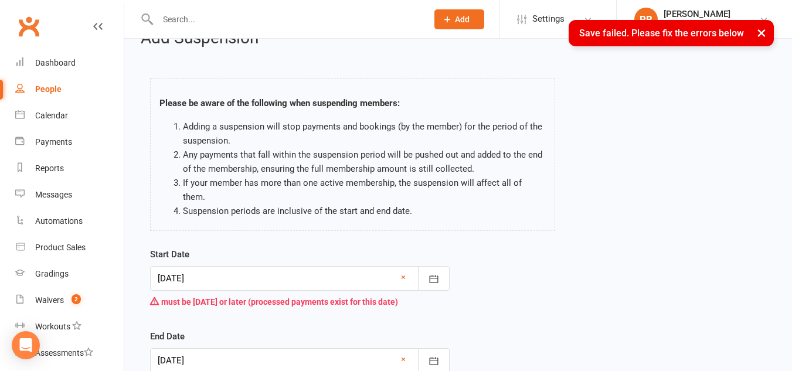
scroll to position [0, 0]
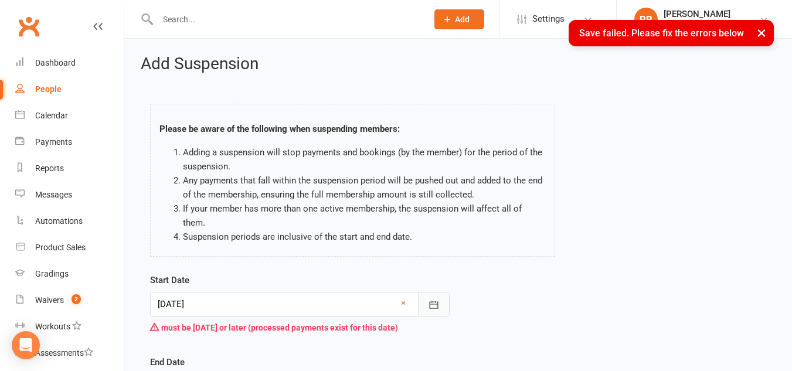
click at [436, 299] on icon "button" at bounding box center [434, 305] width 12 height 12
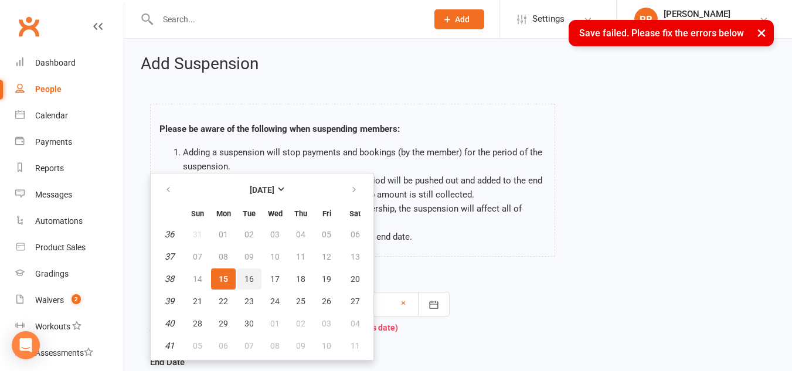
click at [250, 274] on span "16" at bounding box center [249, 278] width 9 height 9
type input "[DATE]"
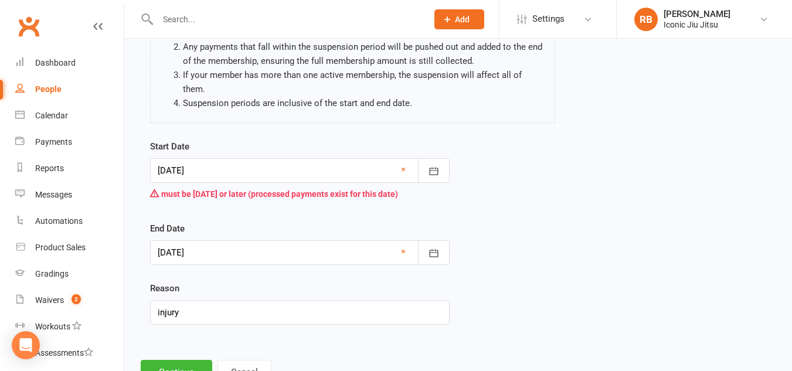
scroll to position [167, 0]
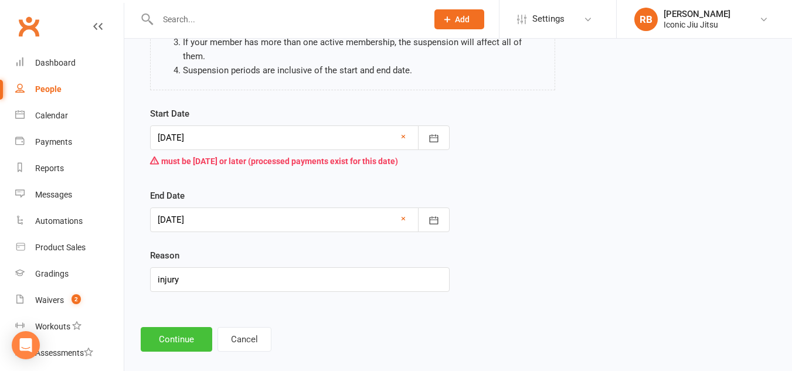
click at [172, 327] on button "Continue" at bounding box center [177, 339] width 72 height 25
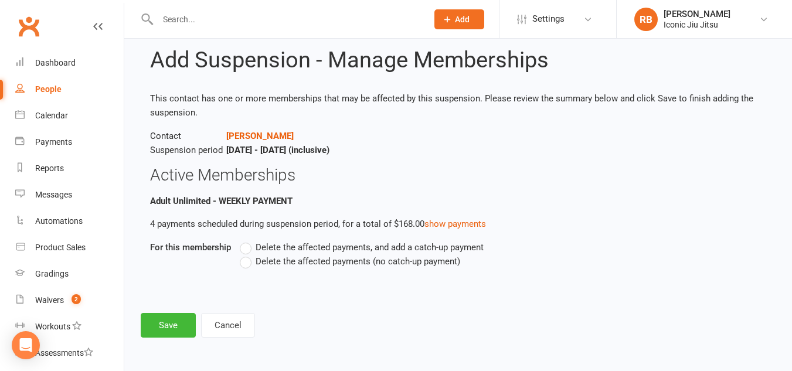
scroll to position [0, 0]
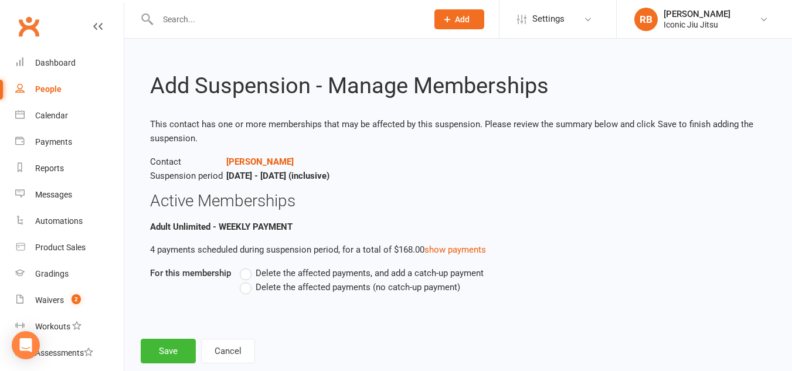
click at [249, 288] on label "Delete the affected payments (no catch-up payment)" at bounding box center [350, 287] width 220 height 14
click at [247, 280] on input "Delete the affected payments (no catch-up payment)" at bounding box center [244, 280] width 8 height 0
click at [171, 351] on button "Save" at bounding box center [168, 351] width 55 height 25
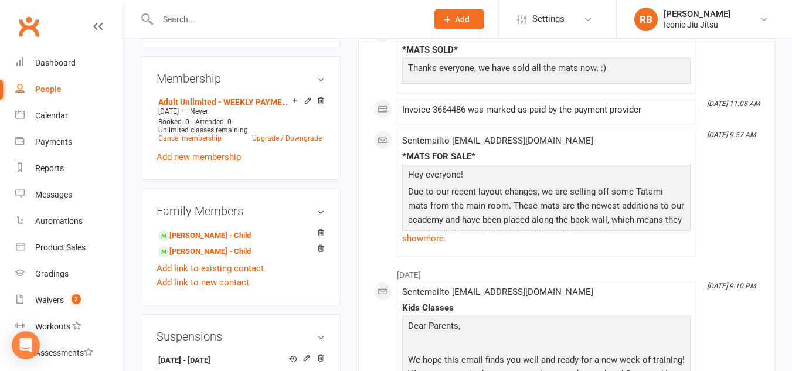
scroll to position [469, 0]
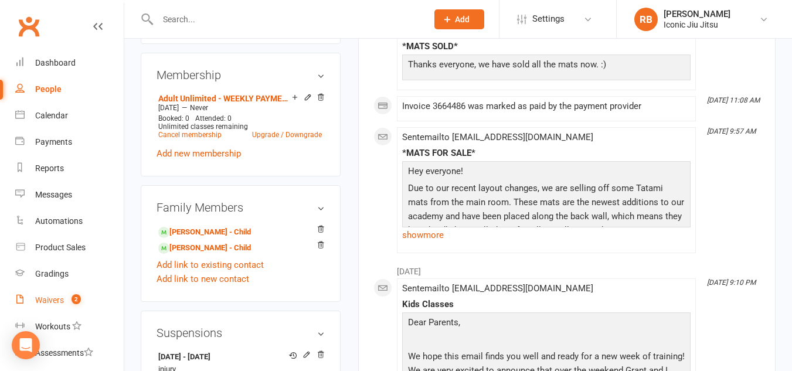
click at [46, 298] on div "Waivers" at bounding box center [49, 300] width 29 height 9
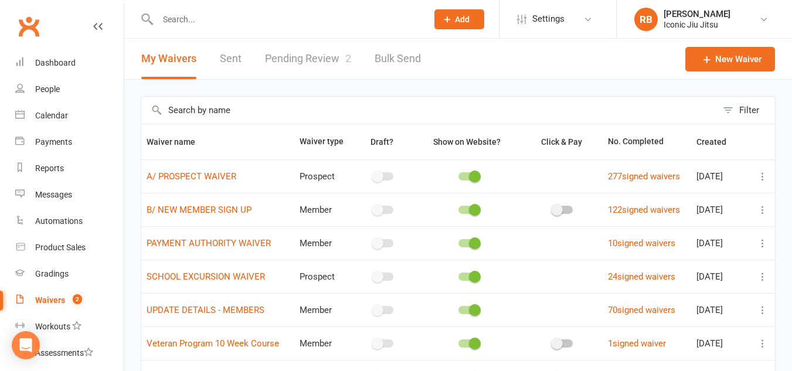
click at [322, 57] on link "Pending Review 2" at bounding box center [308, 59] width 86 height 40
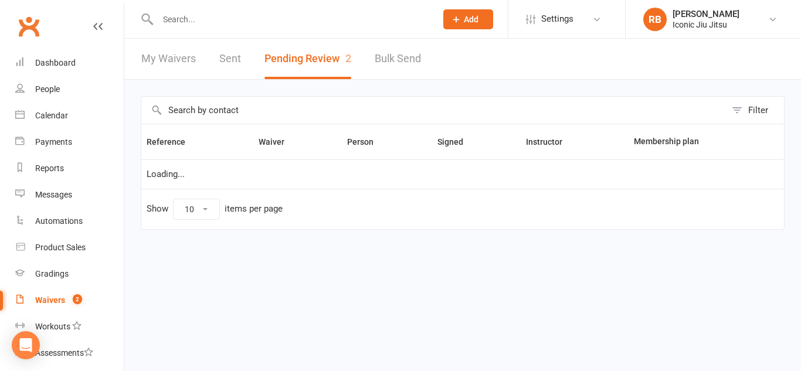
select select "100"
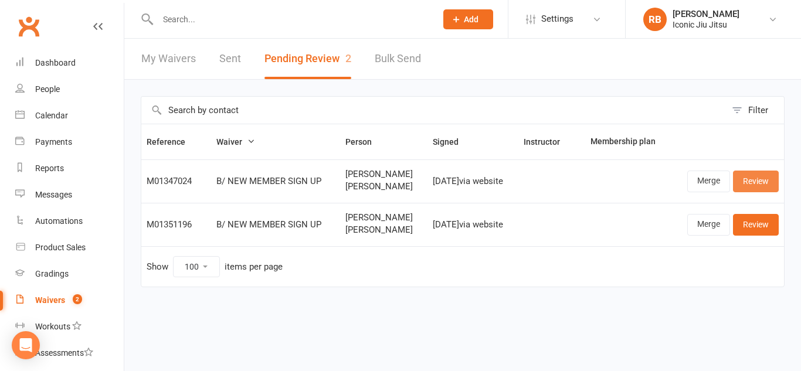
click at [766, 181] on link "Review" at bounding box center [756, 181] width 46 height 21
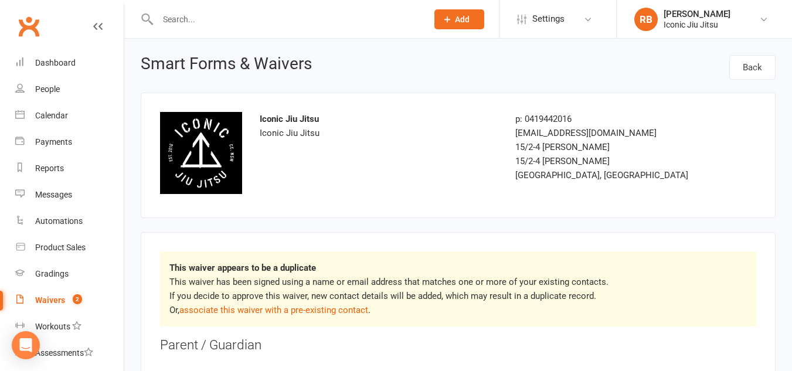
click at [93, 22] on icon at bounding box center [97, 26] width 9 height 9
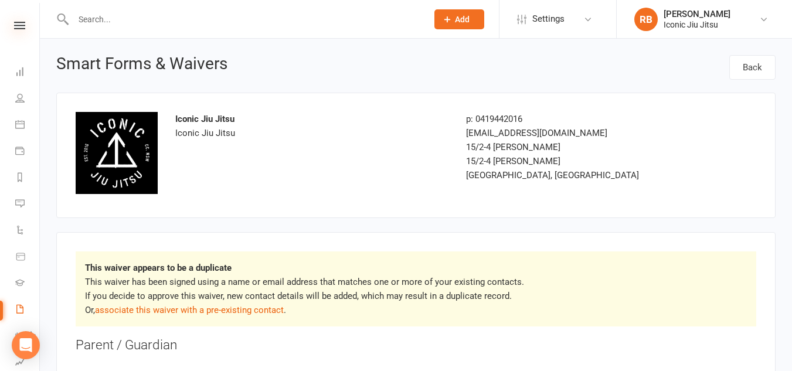
click at [16, 24] on icon at bounding box center [19, 26] width 11 height 8
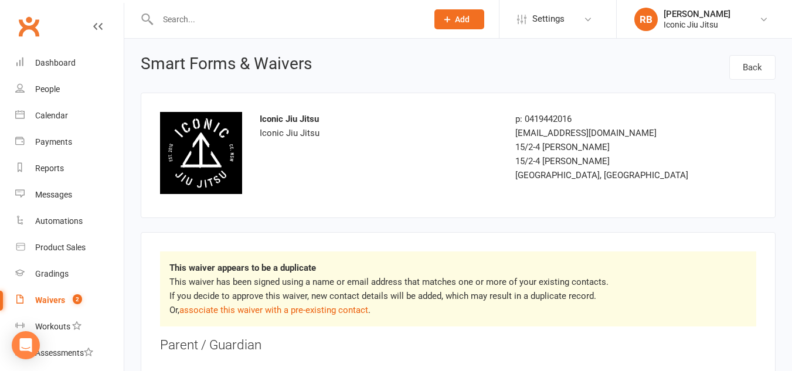
click at [53, 299] on div "Waivers" at bounding box center [50, 300] width 30 height 9
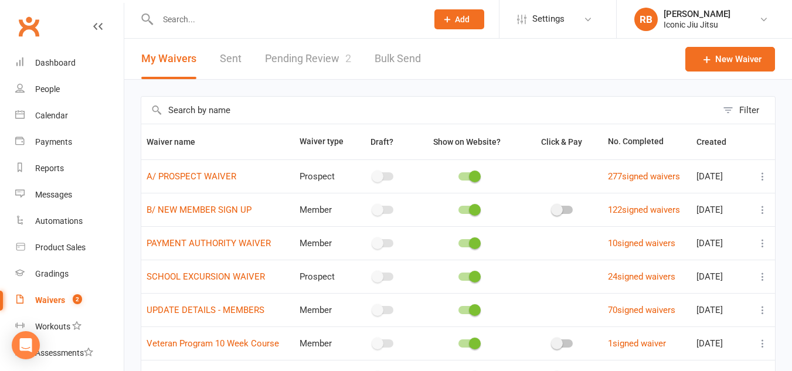
click at [317, 57] on link "Pending Review 2" at bounding box center [308, 59] width 86 height 40
select select "100"
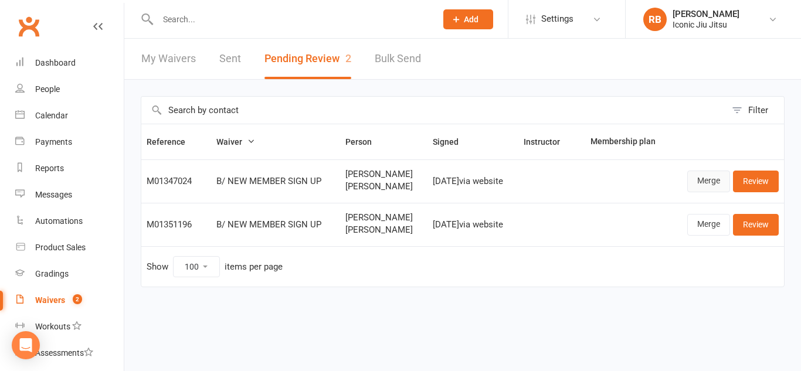
click at [714, 185] on link "Merge" at bounding box center [708, 181] width 43 height 21
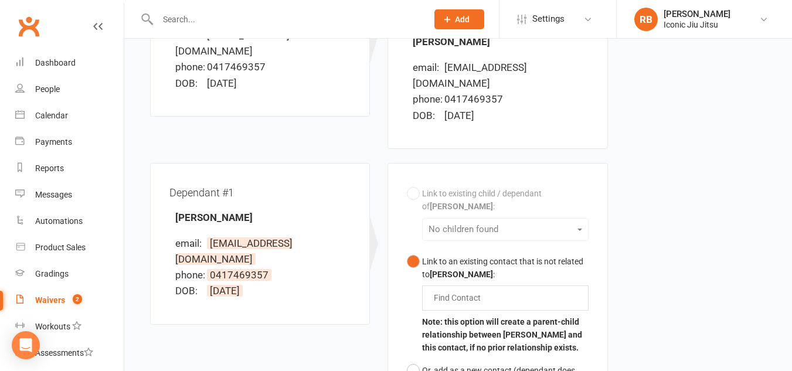
scroll to position [235, 0]
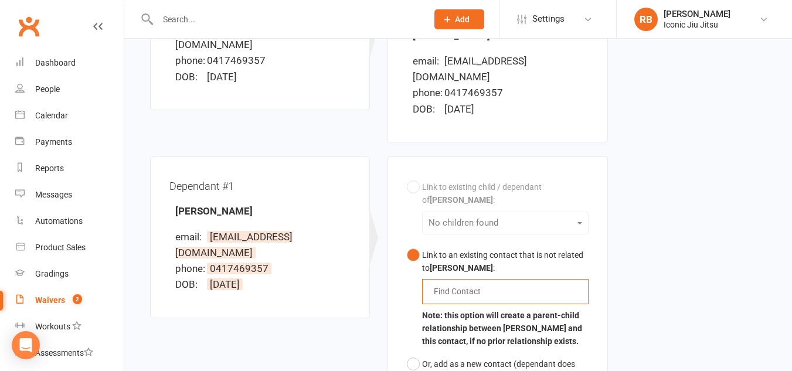
click at [457, 291] on input "text" at bounding box center [460, 291] width 55 height 14
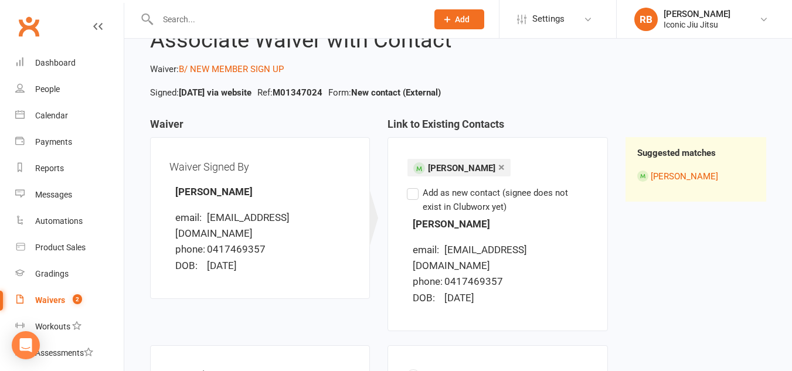
scroll to position [0, 0]
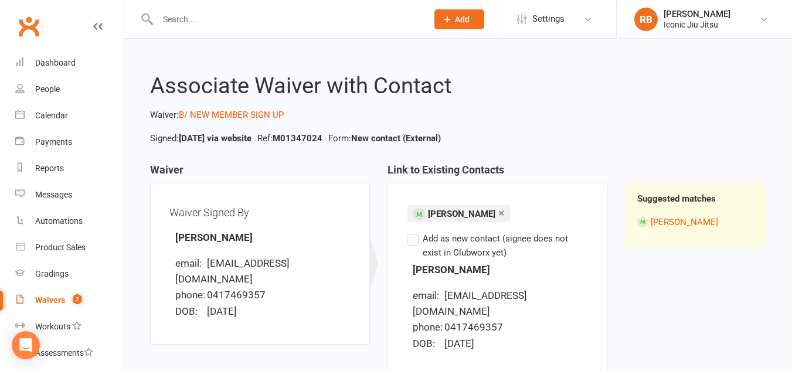
type input "idri"
click at [47, 299] on div "Waivers" at bounding box center [50, 300] width 30 height 9
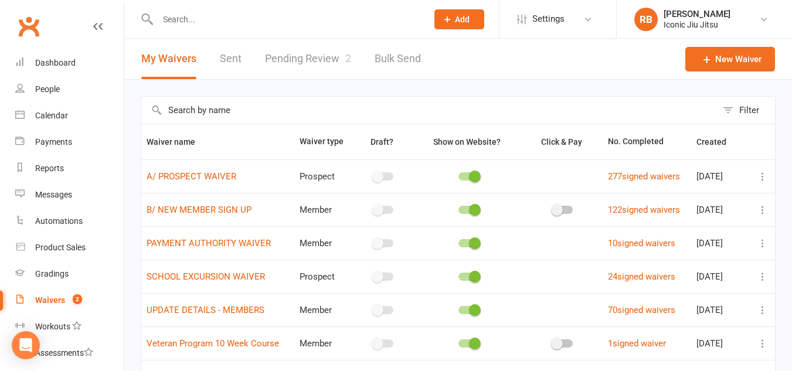
click at [305, 56] on link "Pending Review 2" at bounding box center [308, 59] width 86 height 40
select select "100"
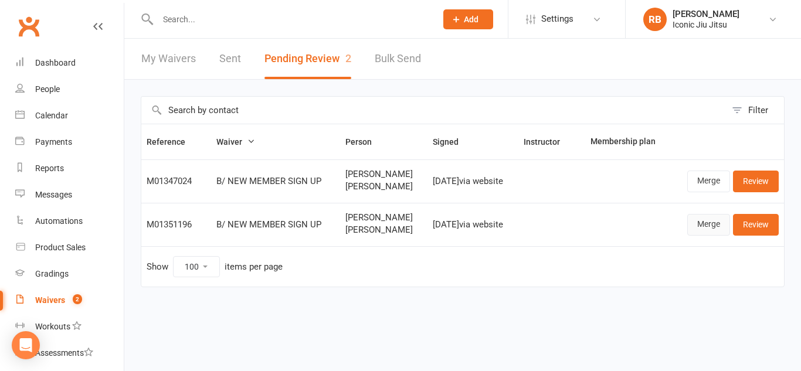
click at [713, 223] on link "Merge" at bounding box center [708, 224] width 43 height 21
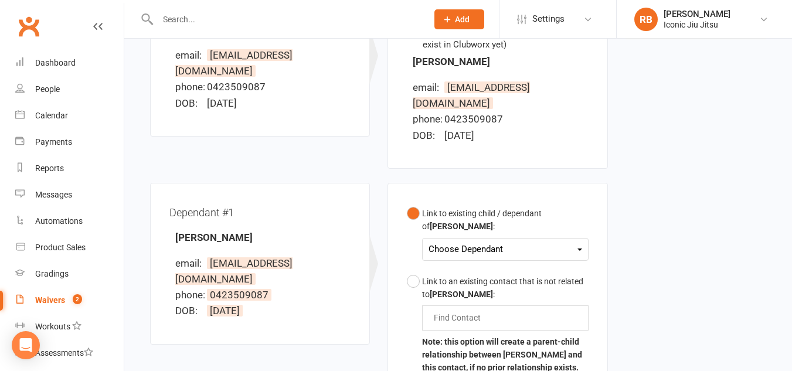
scroll to position [235, 0]
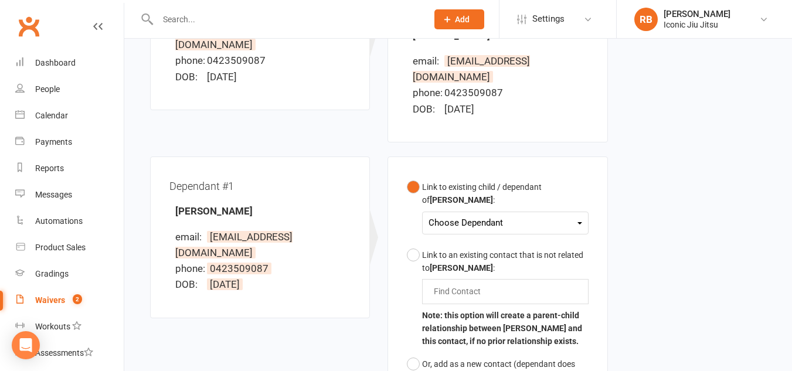
click at [513, 222] on div "Choose Dependant" at bounding box center [505, 223] width 153 height 16
click at [490, 249] on link "[PERSON_NAME]" at bounding box center [487, 250] width 116 height 25
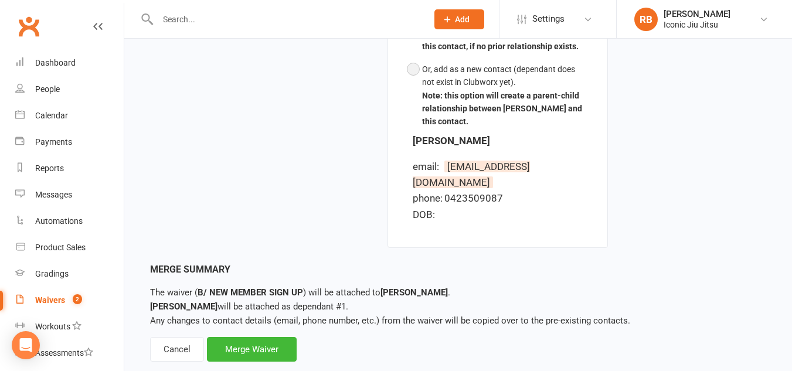
scroll to position [556, 0]
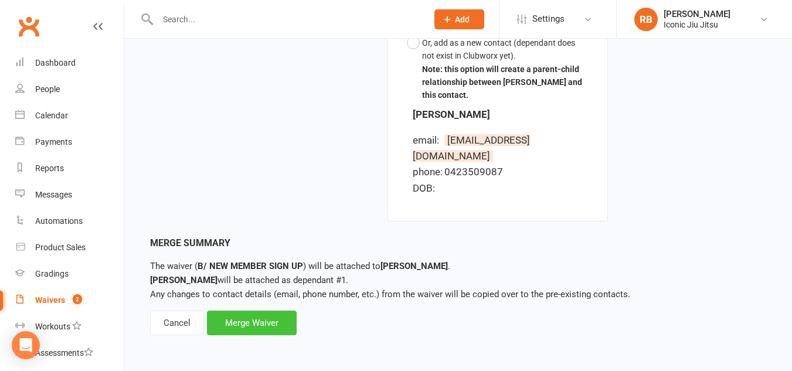
click at [234, 327] on div "Merge Waiver" at bounding box center [252, 323] width 90 height 25
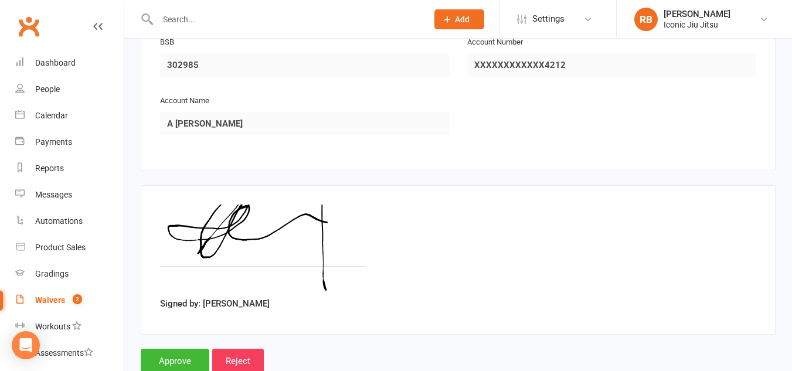
scroll to position [1700, 0]
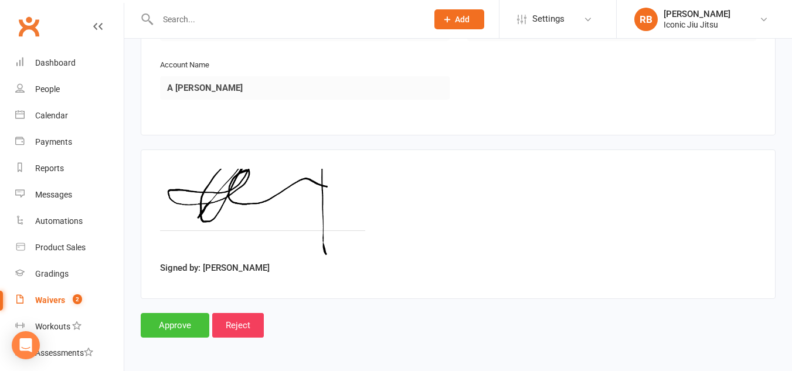
click at [173, 325] on input "Approve" at bounding box center [175, 325] width 69 height 25
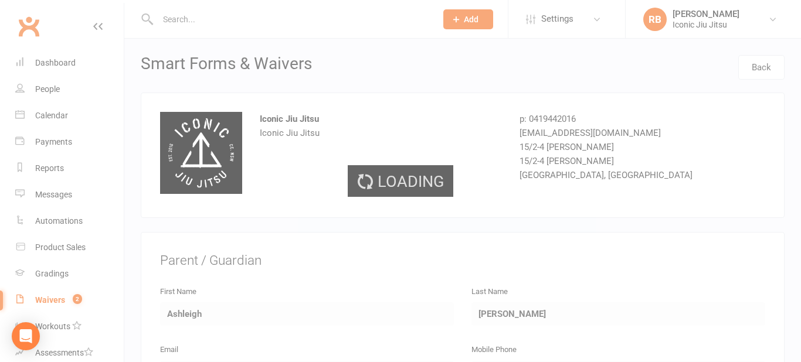
select select "100"
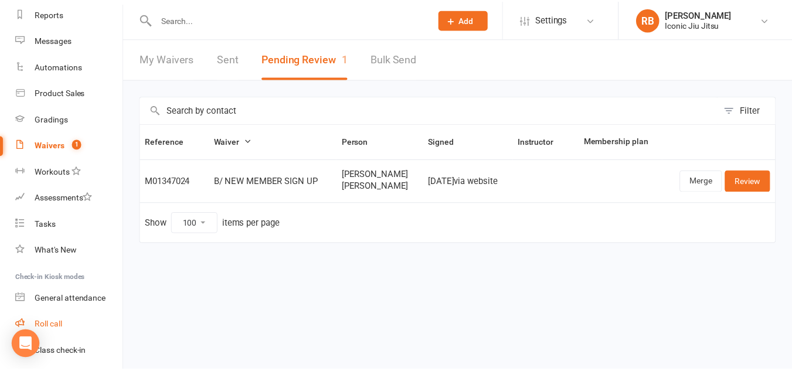
scroll to position [193, 0]
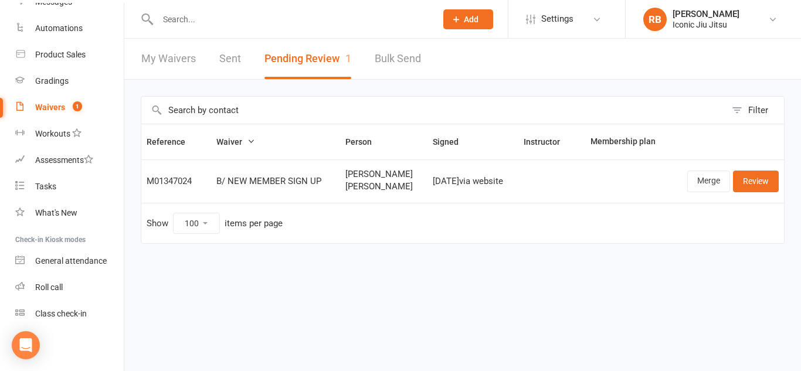
click at [177, 21] on input "text" at bounding box center [291, 19] width 274 height 16
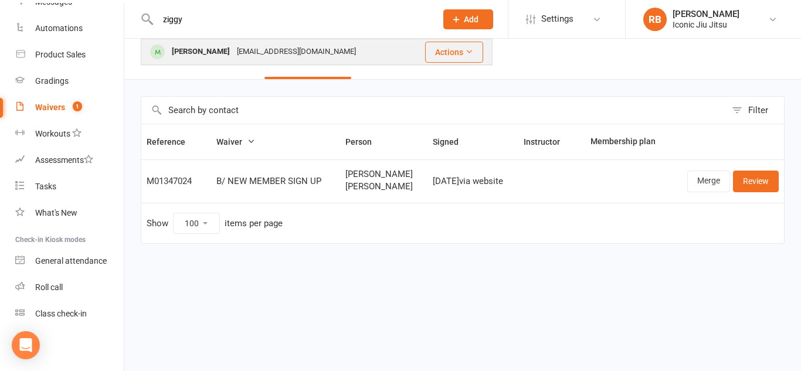
type input "ziggy"
click at [195, 52] on div "[PERSON_NAME]" at bounding box center [200, 51] width 65 height 17
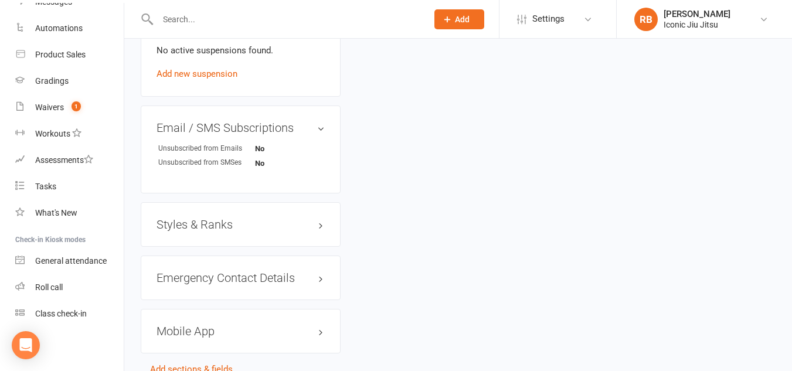
scroll to position [821, 0]
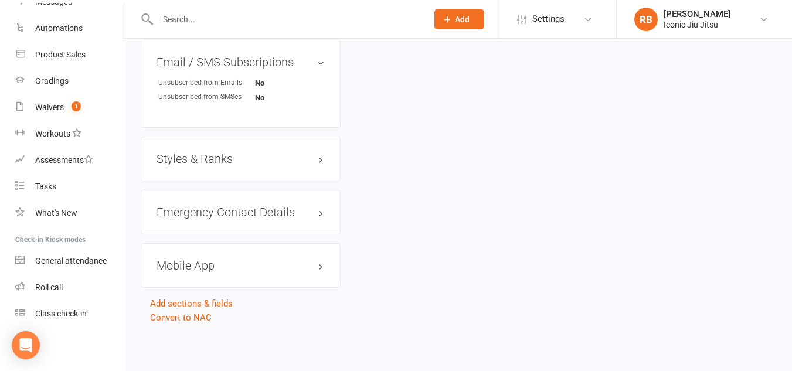
click at [247, 165] on h3 "Styles & Ranks" at bounding box center [241, 158] width 168 height 13
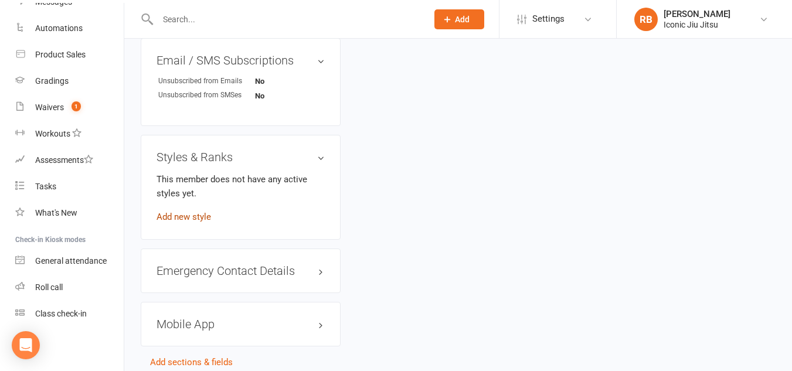
click at [201, 222] on link "Add new style" at bounding box center [184, 217] width 55 height 11
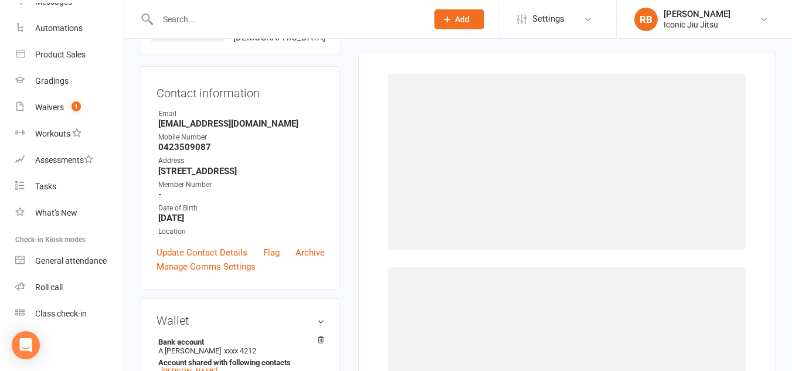
scroll to position [90, 0]
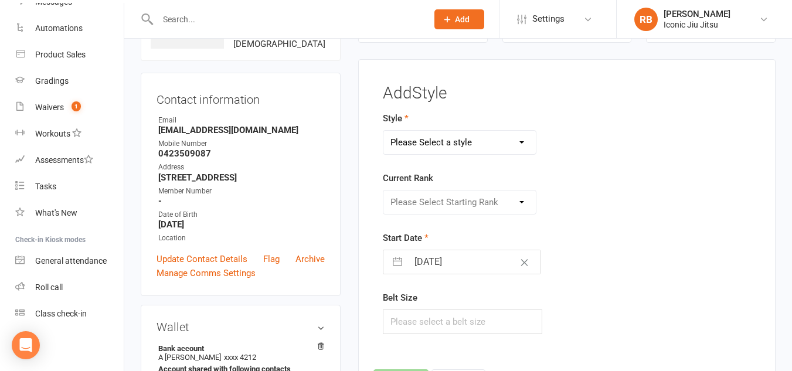
click at [494, 142] on select "Please Select a style ADULTS GRADING SYSTEM KIDS GRADING SYSTEM" at bounding box center [459, 142] width 152 height 23
select select "3360"
click at [383, 131] on select "Please Select a style ADULTS GRADING SYSTEM KIDS GRADING SYSTEM" at bounding box center [459, 142] width 152 height 23
click at [451, 199] on select "Please Select Starting Rank White Belt White Stripe 1 White Stripe 2 White Stri…" at bounding box center [459, 202] width 152 height 23
select select "39350"
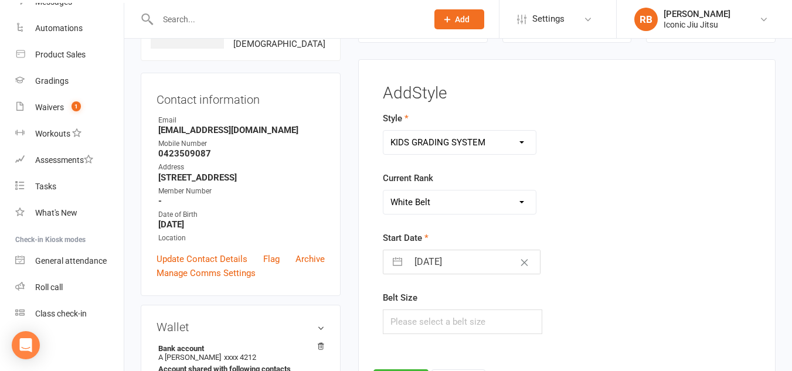
click at [383, 191] on select "Please Select Starting Rank White Belt White Stripe 1 White Stripe 2 White Stri…" at bounding box center [459, 202] width 152 height 23
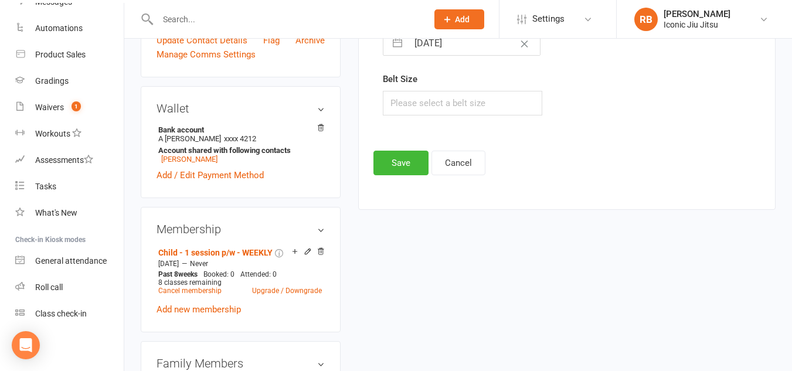
scroll to position [324, 0]
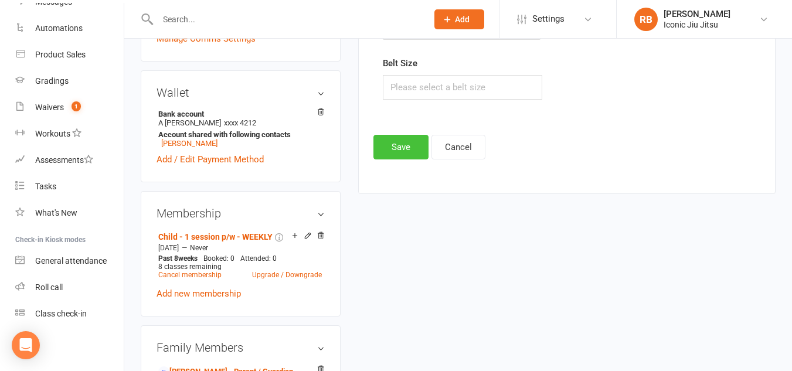
click at [404, 149] on button "Save" at bounding box center [401, 147] width 55 height 25
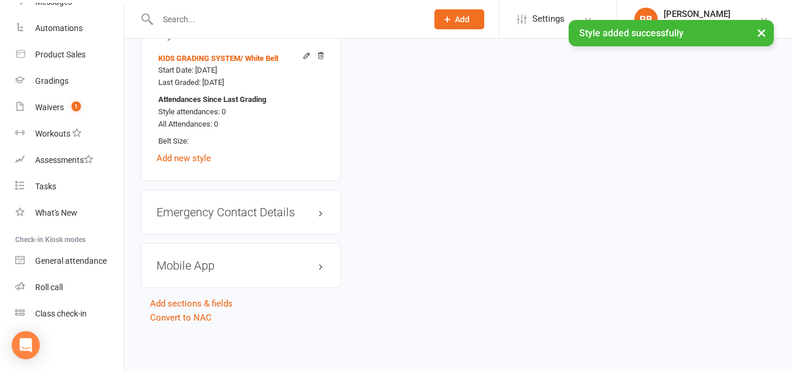
scroll to position [972, 0]
click at [243, 270] on h3 "Mobile App" at bounding box center [241, 265] width 168 height 13
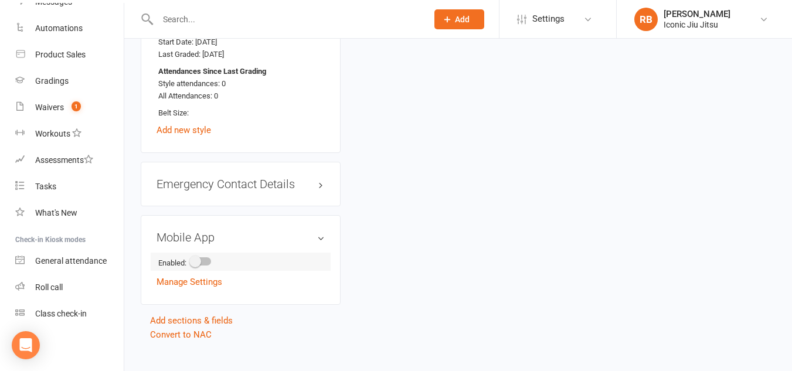
click at [198, 267] on span at bounding box center [195, 262] width 12 height 12
click at [191, 260] on input "checkbox" at bounding box center [191, 260] width 0 height 0
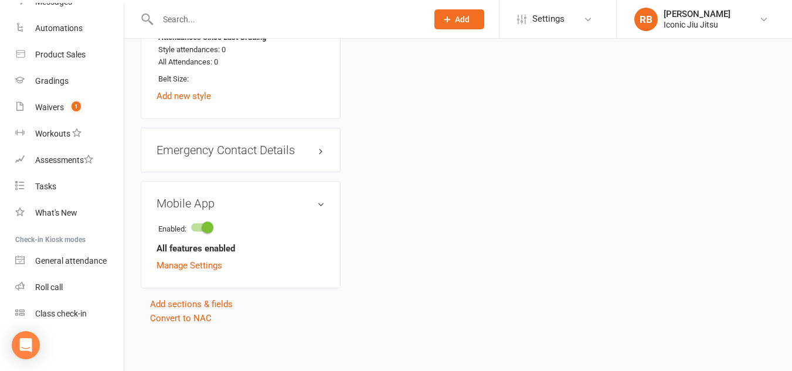
scroll to position [1035, 0]
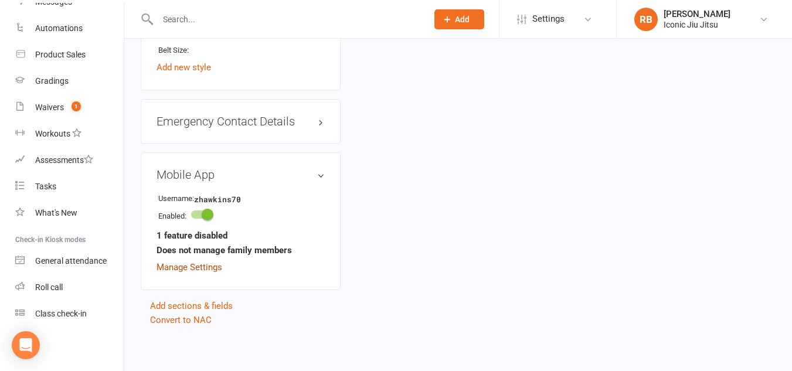
click at [203, 273] on link "Manage Settings" at bounding box center [190, 267] width 66 height 11
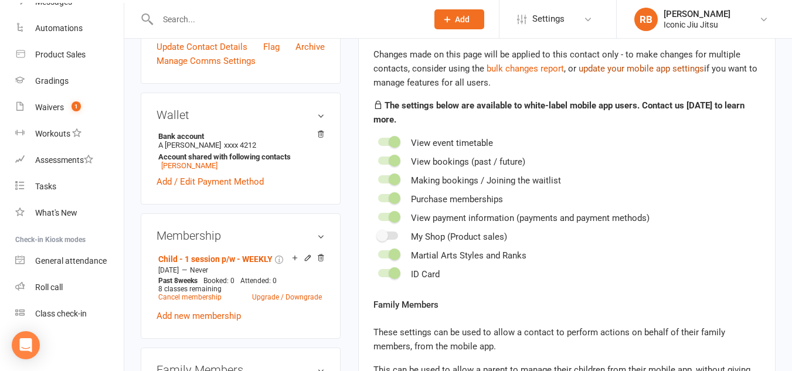
scroll to position [90, 0]
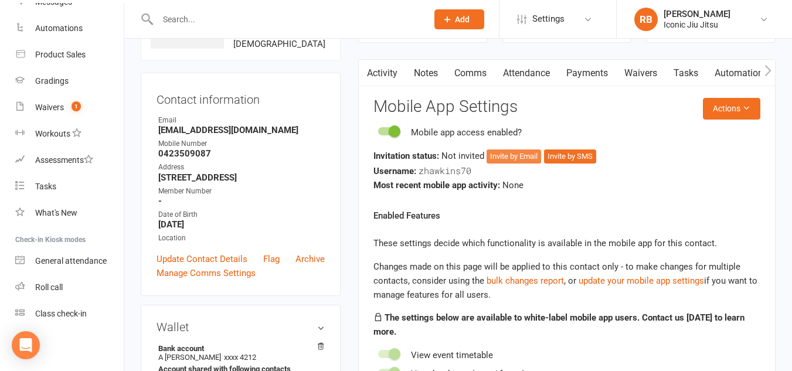
click at [525, 151] on button "Invite by Email" at bounding box center [514, 157] width 55 height 14
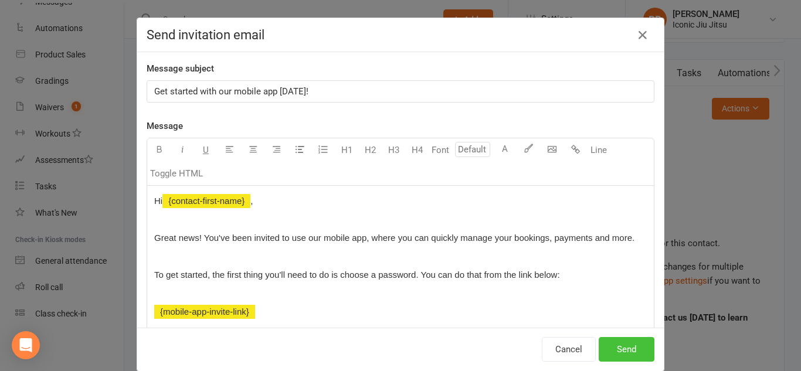
click at [626, 353] on button "Send" at bounding box center [627, 349] width 56 height 25
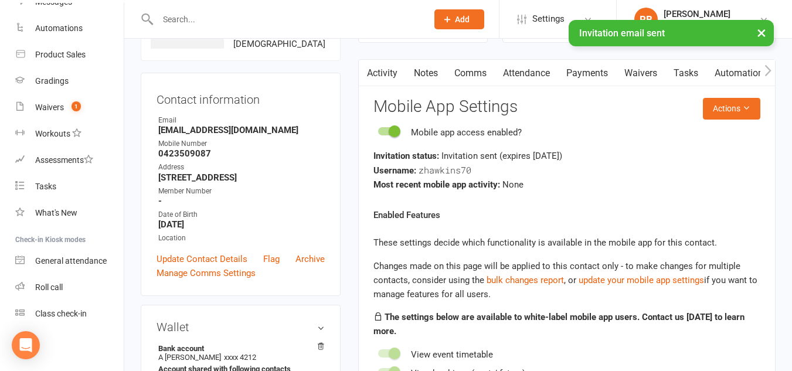
click at [470, 73] on link "Comms" at bounding box center [470, 73] width 49 height 27
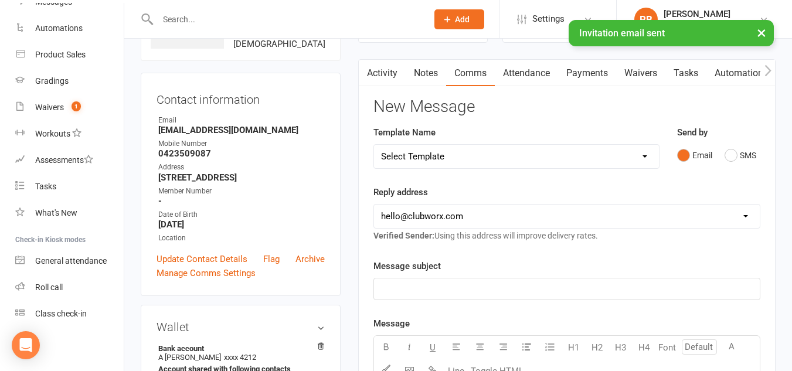
click at [479, 157] on select "Select Template [SMS] [Default template - review before using] Appointment remi…" at bounding box center [516, 156] width 285 height 23
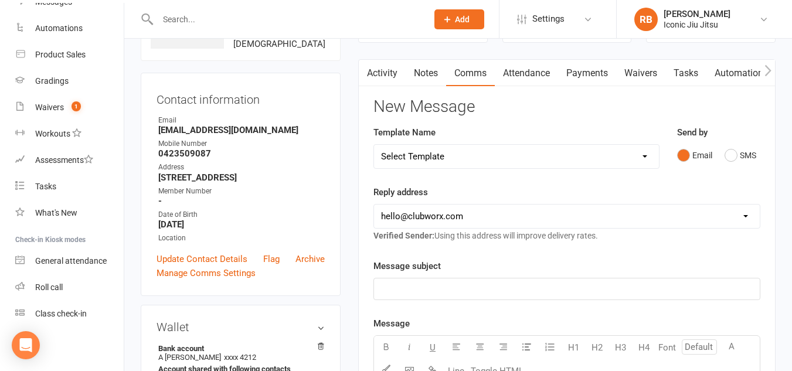
select select "18"
click at [374, 145] on select "Select Template [SMS] [Default template - review before using] Appointment remi…" at bounding box center [516, 156] width 285 height 23
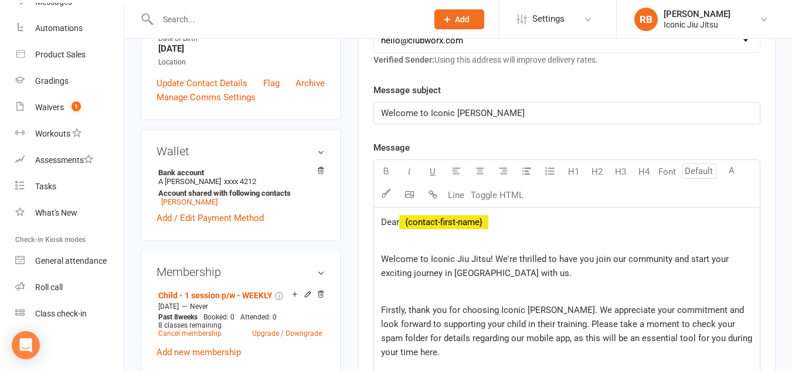
scroll to position [324, 0]
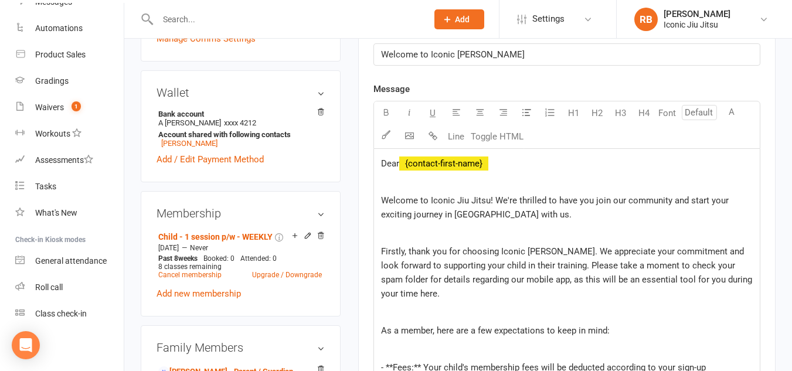
click at [514, 162] on p "Dear ﻿ {contact-first-name}" at bounding box center [567, 164] width 372 height 14
click at [508, 163] on p "Dear ﻿ {contact-first-name}" at bounding box center [567, 164] width 372 height 14
click at [505, 168] on p "Dear ﻿ {contact-first-name} ﻿" at bounding box center [567, 164] width 372 height 14
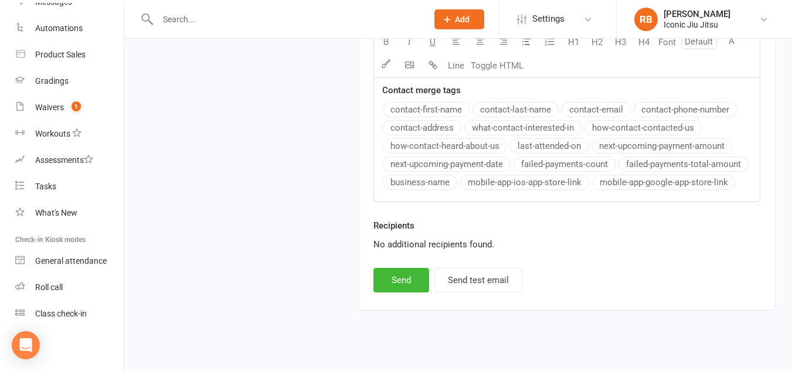
scroll to position [1792, 0]
click at [401, 267] on button "Send" at bounding box center [402, 279] width 56 height 25
select select
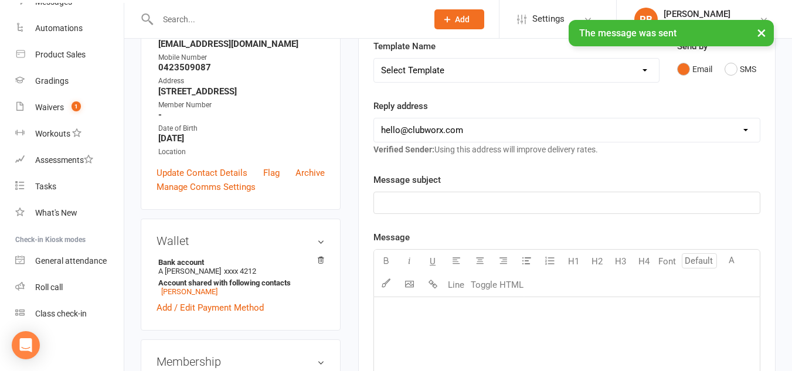
scroll to position [0, 0]
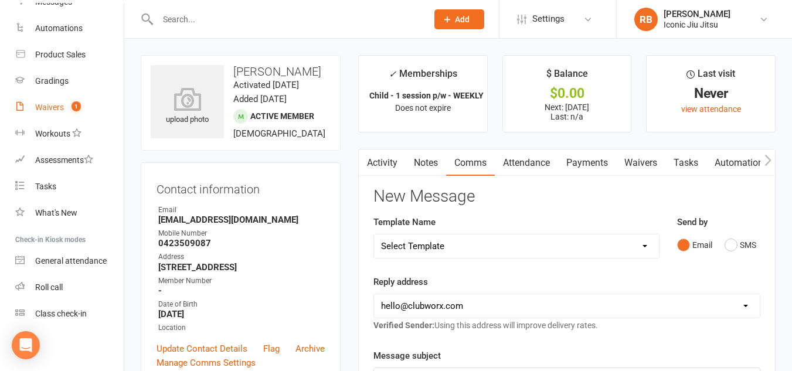
click at [43, 109] on div "Waivers" at bounding box center [49, 107] width 29 height 9
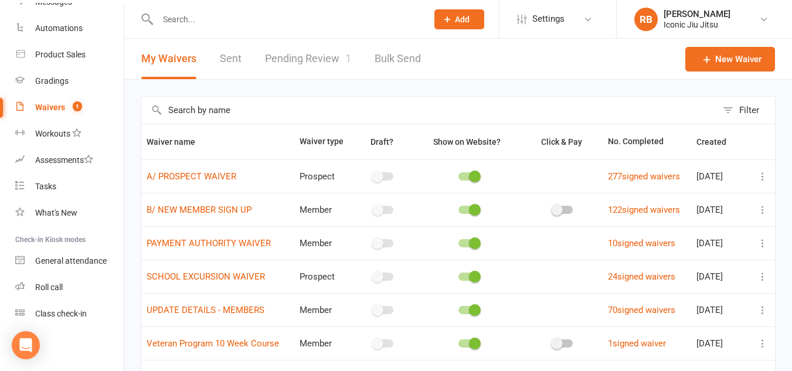
click at [196, 21] on input "text" at bounding box center [286, 19] width 265 height 16
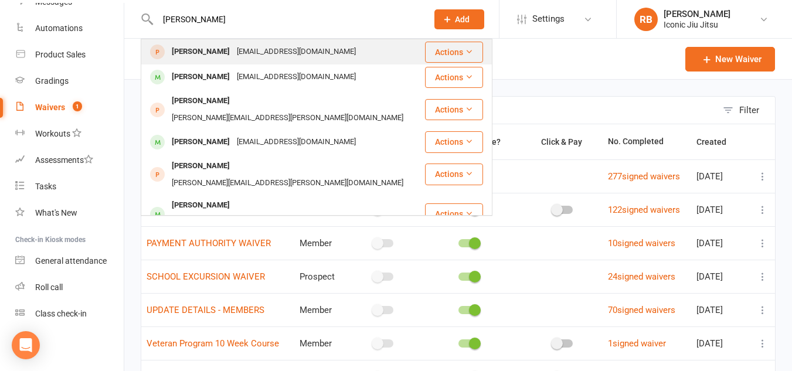
type input "[PERSON_NAME]"
click at [195, 49] on div "[PERSON_NAME]" at bounding box center [200, 51] width 65 height 17
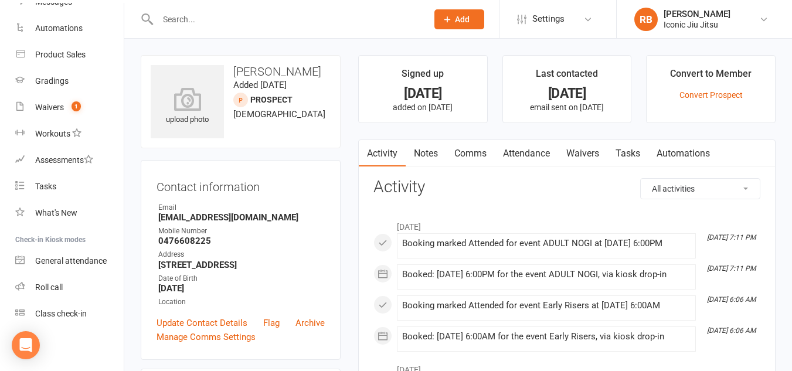
click at [575, 151] on link "Waivers" at bounding box center [582, 153] width 49 height 27
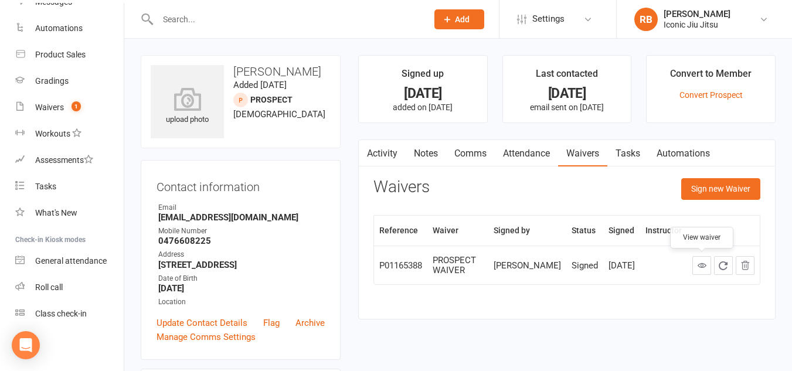
click at [705, 267] on icon at bounding box center [702, 265] width 9 height 9
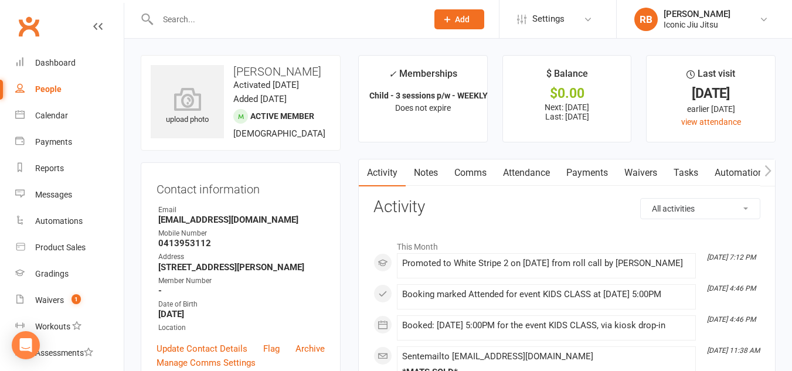
click at [590, 169] on link "Payments" at bounding box center [587, 172] width 58 height 27
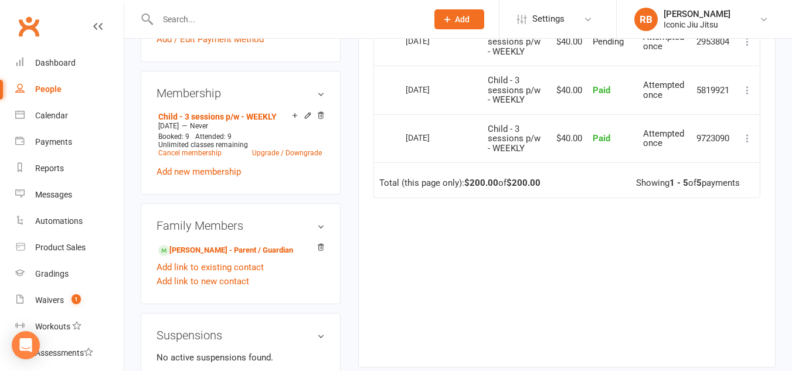
scroll to position [469, 0]
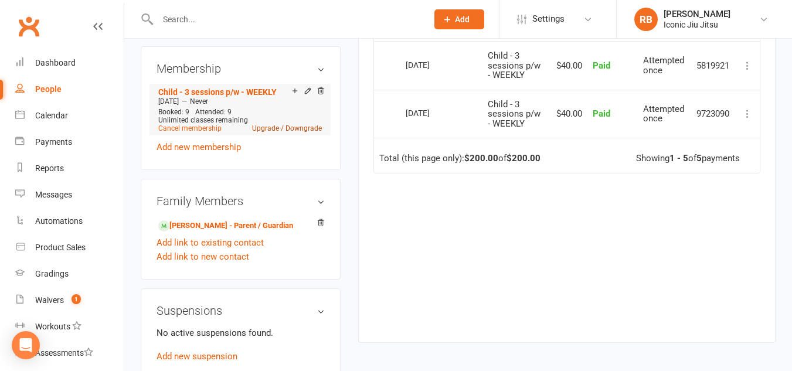
click at [307, 133] on link "Upgrade / Downgrade" at bounding box center [287, 128] width 70 height 8
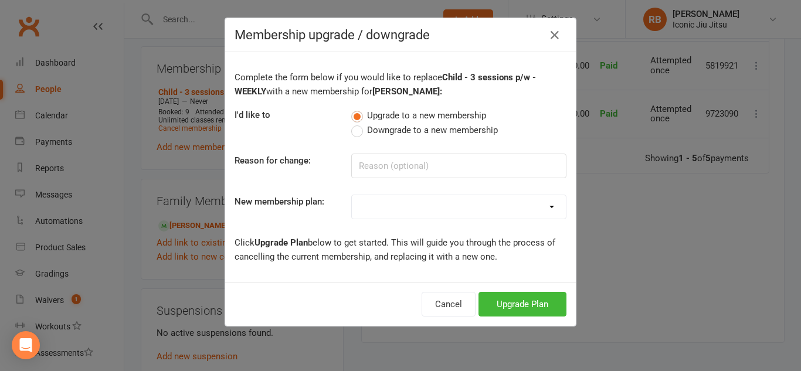
click at [354, 130] on label "Downgrade to a new membership" at bounding box center [424, 130] width 147 height 14
click at [354, 123] on input "Downgrade to a new membership" at bounding box center [355, 123] width 8 height 0
click at [374, 163] on input at bounding box center [458, 166] width 215 height 25
type input "only training once per week"
click at [377, 206] on select "Adult Unlimited - WEEKLY PAYMENT Adult Unlimited - FORTNIGHTLY Adult Unlimited …" at bounding box center [459, 206] width 214 height 23
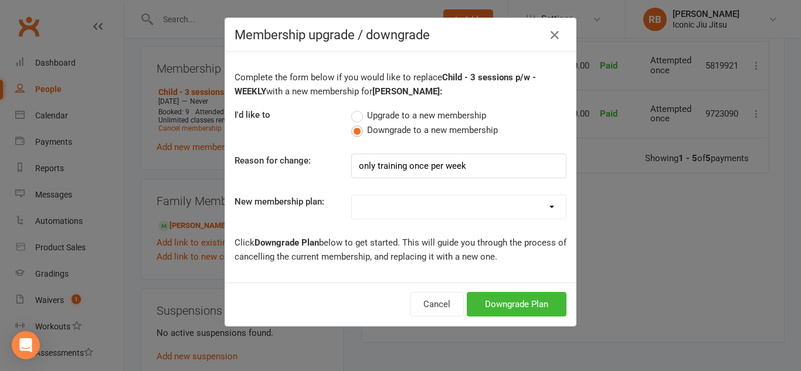
select select "10"
click at [352, 195] on select "Adult Unlimited - WEEKLY PAYMENT Adult Unlimited - FORTNIGHTLY Adult Unlimited …" at bounding box center [459, 206] width 214 height 23
click at [521, 303] on button "Downgrade Plan" at bounding box center [517, 304] width 100 height 25
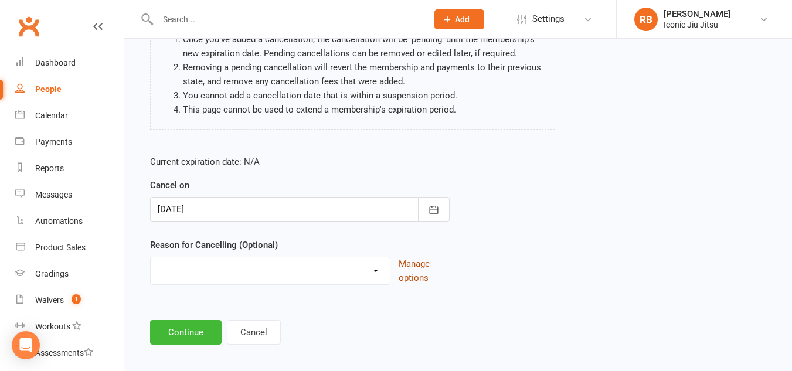
scroll to position [135, 0]
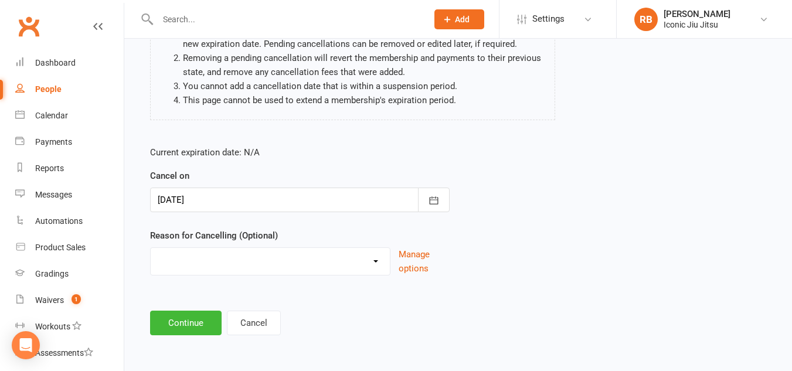
click at [378, 259] on select "Holiday Injury Not Jiu Jitsu related Other reason" at bounding box center [270, 259] width 239 height 23
select select "3"
click at [151, 248] on select "Holiday Injury Not Jiu Jitsu related Other reason" at bounding box center [270, 259] width 239 height 23
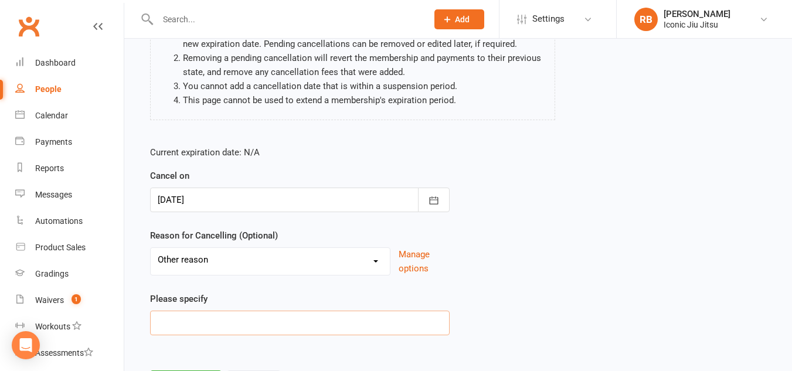
click at [205, 315] on input at bounding box center [300, 323] width 300 height 25
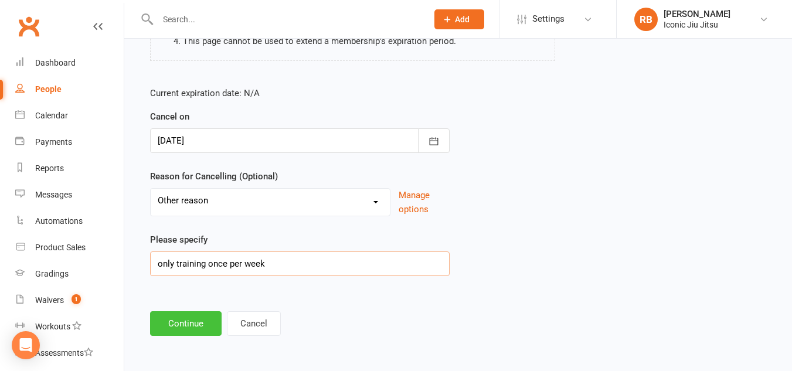
scroll to position [195, 0]
type input "only training once per week"
click at [181, 328] on button "Continue" at bounding box center [186, 323] width 72 height 25
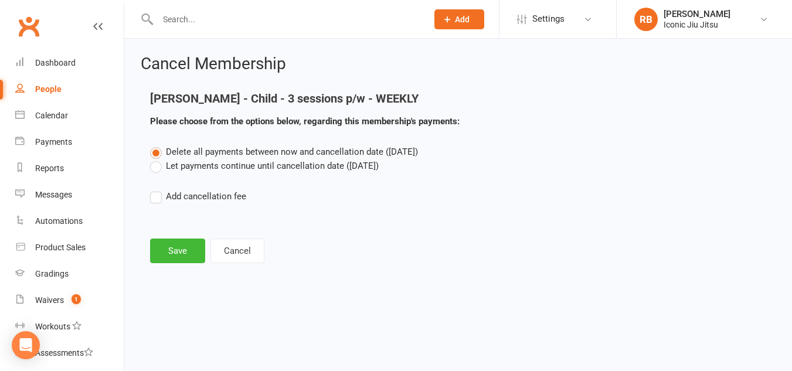
scroll to position [0, 0]
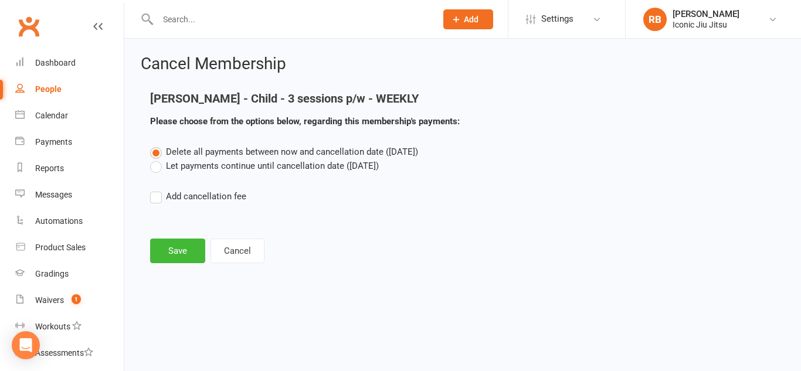
click at [157, 167] on label "Let payments continue until cancellation date (Sep 15, 2025)" at bounding box center [264, 166] width 229 height 14
click at [157, 159] on input "Let payments continue until cancellation date (Sep 15, 2025)" at bounding box center [154, 159] width 8 height 0
click at [155, 151] on label "Delete all payments between now and cancellation date (Sep 15, 2025)" at bounding box center [284, 152] width 268 height 14
click at [155, 145] on input "Delete all payments between now and cancellation date (Sep 15, 2025)" at bounding box center [154, 145] width 8 height 0
click at [180, 246] on button "Save" at bounding box center [177, 251] width 55 height 25
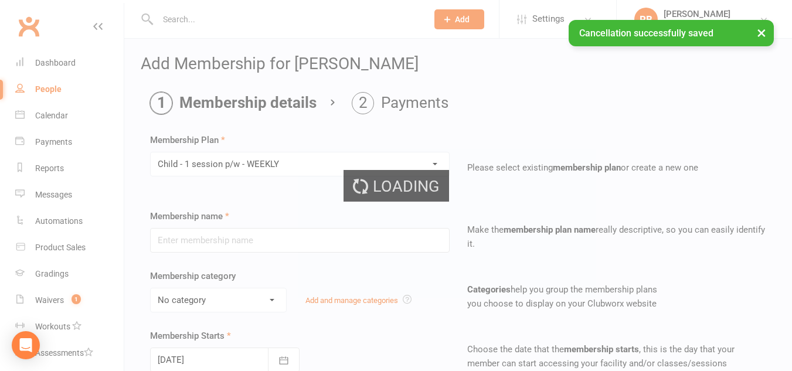
type input "Child - 1 session p/w - WEEKLY"
select select "1"
type input "0"
type input "8"
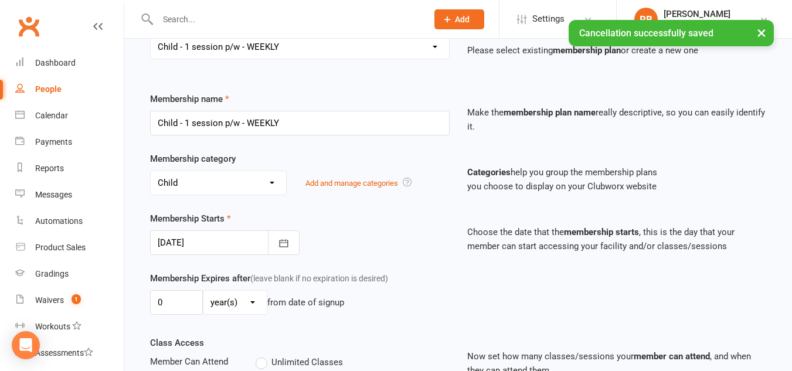
scroll to position [176, 0]
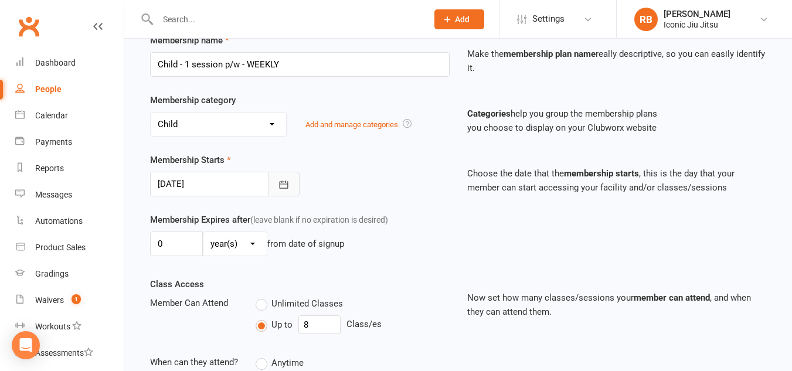
click at [283, 183] on icon "button" at bounding box center [284, 185] width 12 height 12
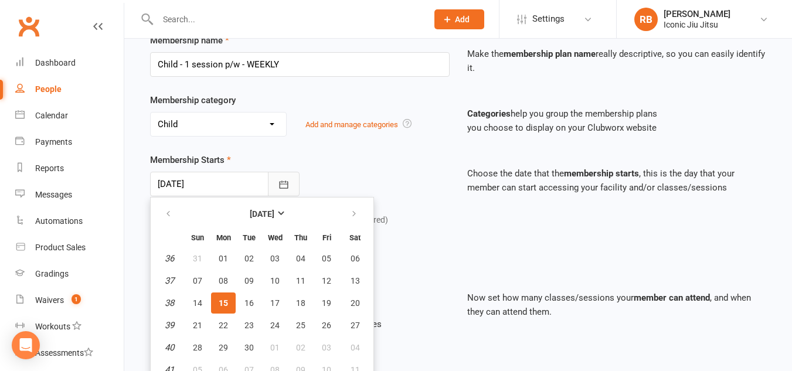
scroll to position [186, 0]
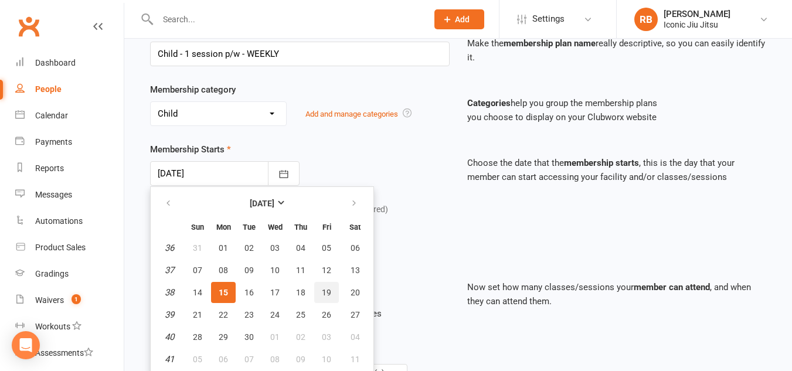
click at [326, 293] on span "19" at bounding box center [326, 292] width 9 height 9
type input "19 Sep 2025"
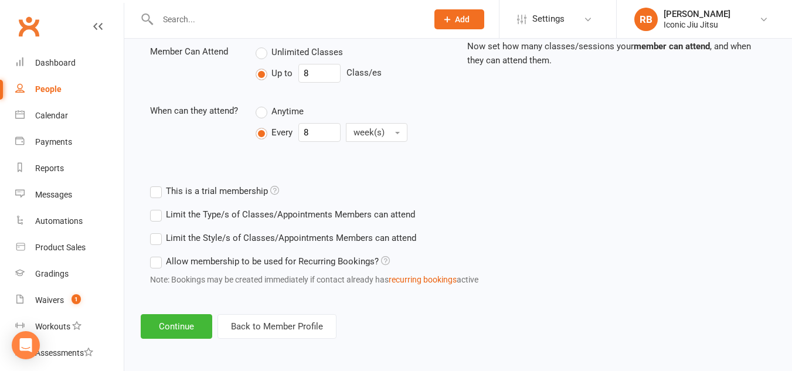
scroll to position [429, 0]
click at [175, 320] on button "Continue" at bounding box center [177, 325] width 72 height 25
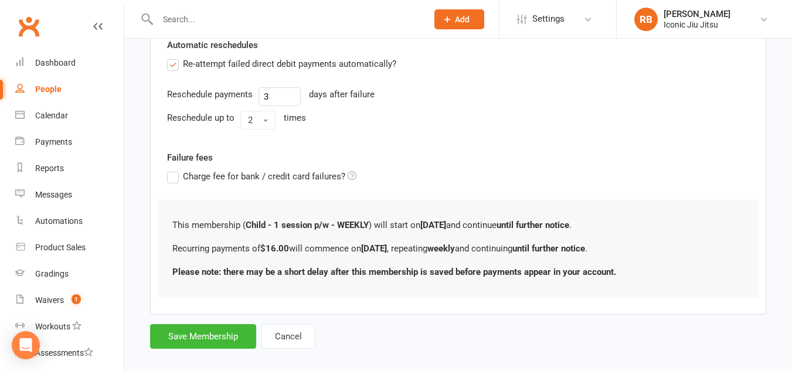
scroll to position [434, 0]
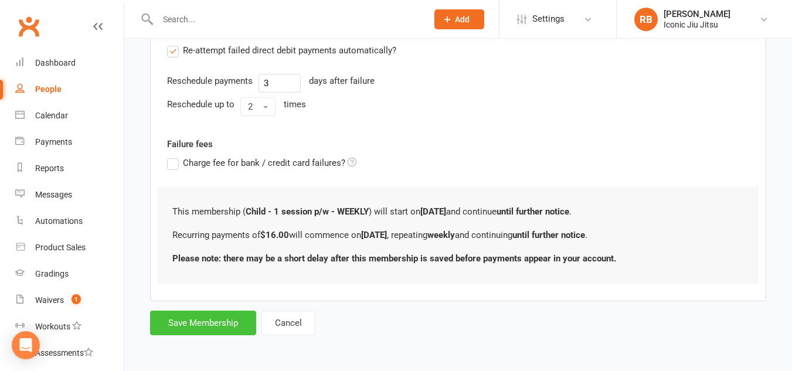
click at [215, 321] on button "Save Membership" at bounding box center [203, 323] width 106 height 25
